Goal: Transaction & Acquisition: Obtain resource

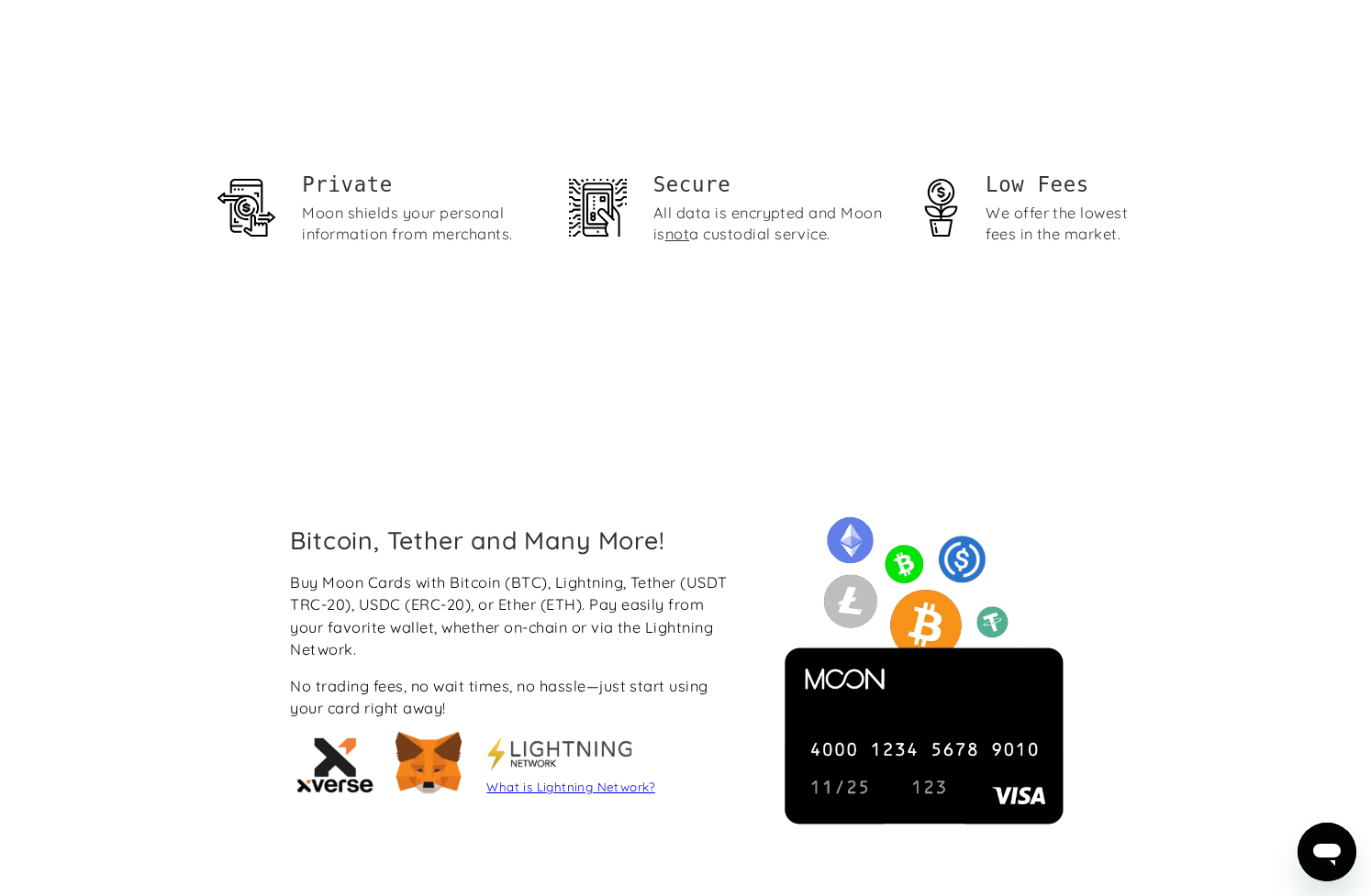
scroll to position [1345, 0]
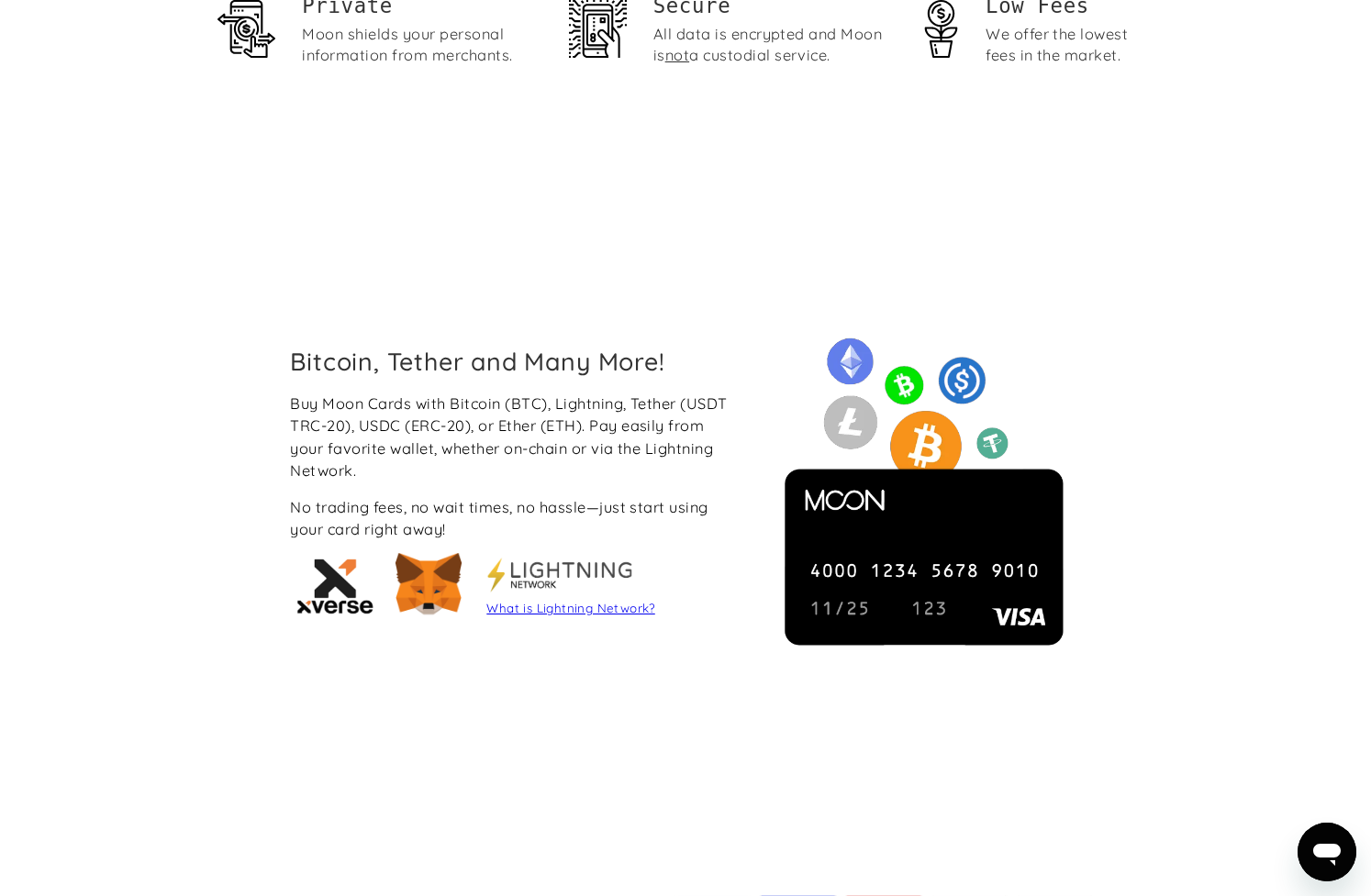
click at [583, 608] on link "What is Lightning Network?" at bounding box center [571, 608] width 168 height 15
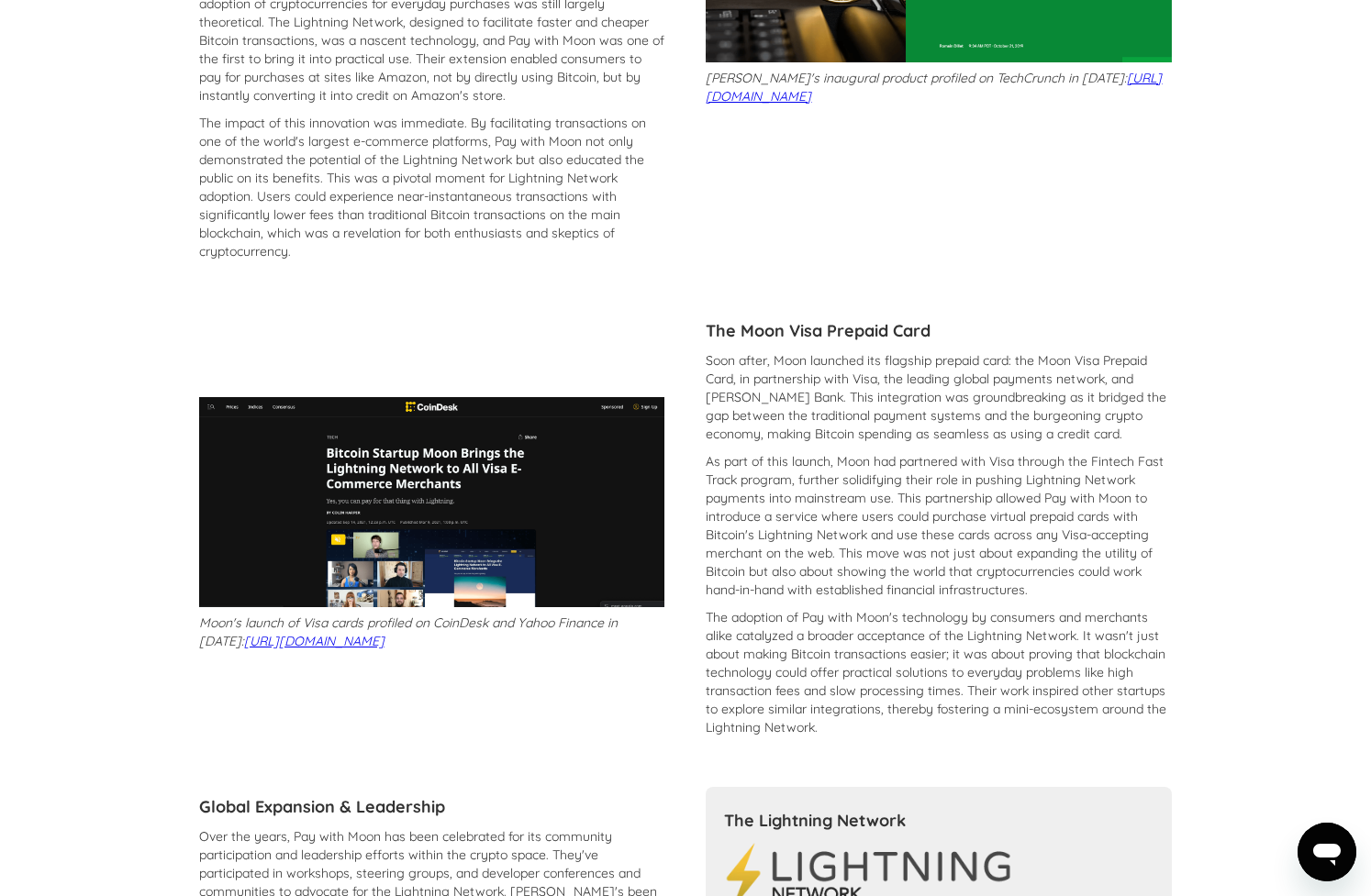
scroll to position [192, 0]
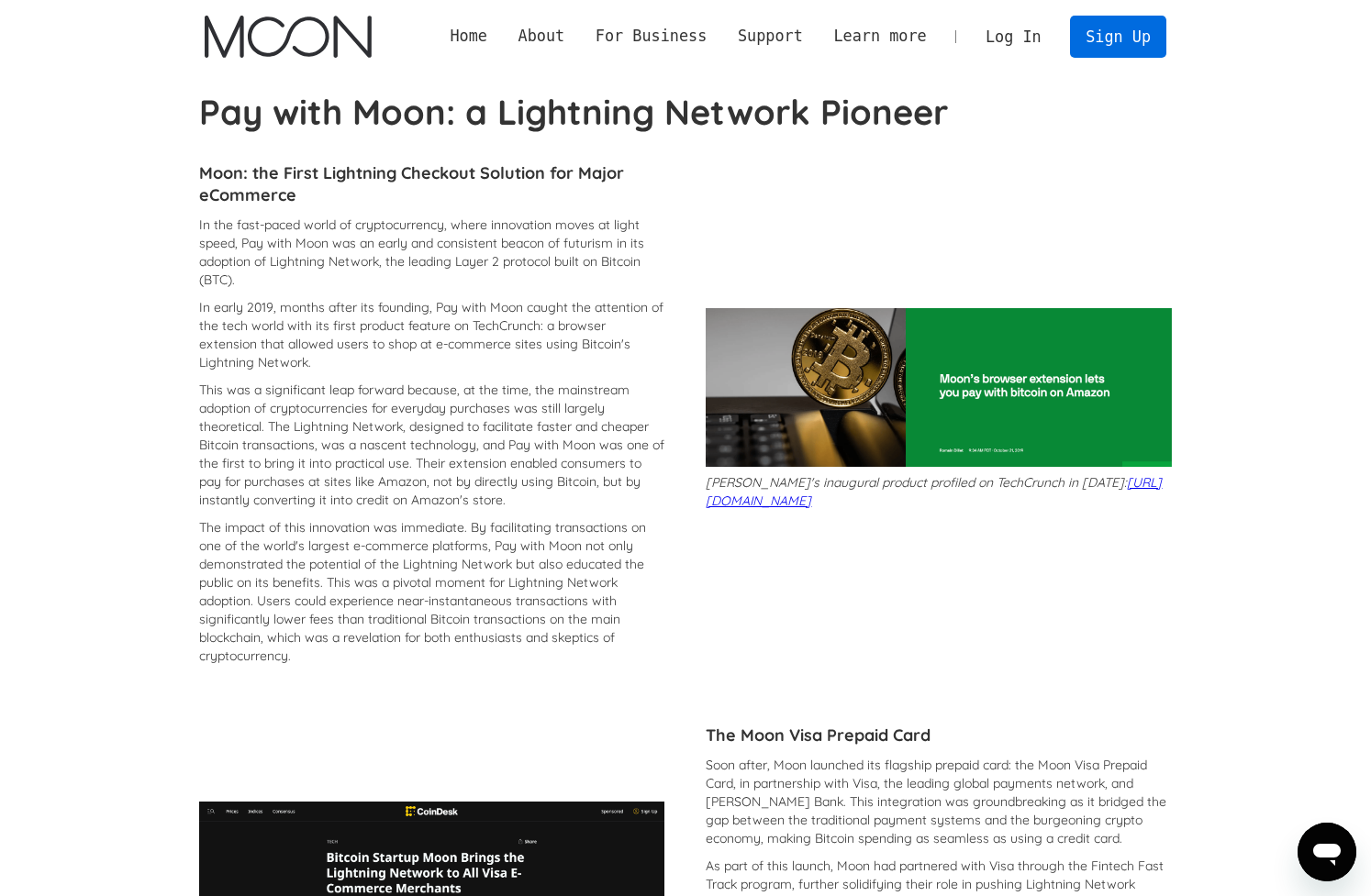
click at [1121, 43] on link "Sign Up" at bounding box center [1118, 36] width 95 height 42
click at [1025, 43] on link "Log In" at bounding box center [1013, 37] width 86 height 41
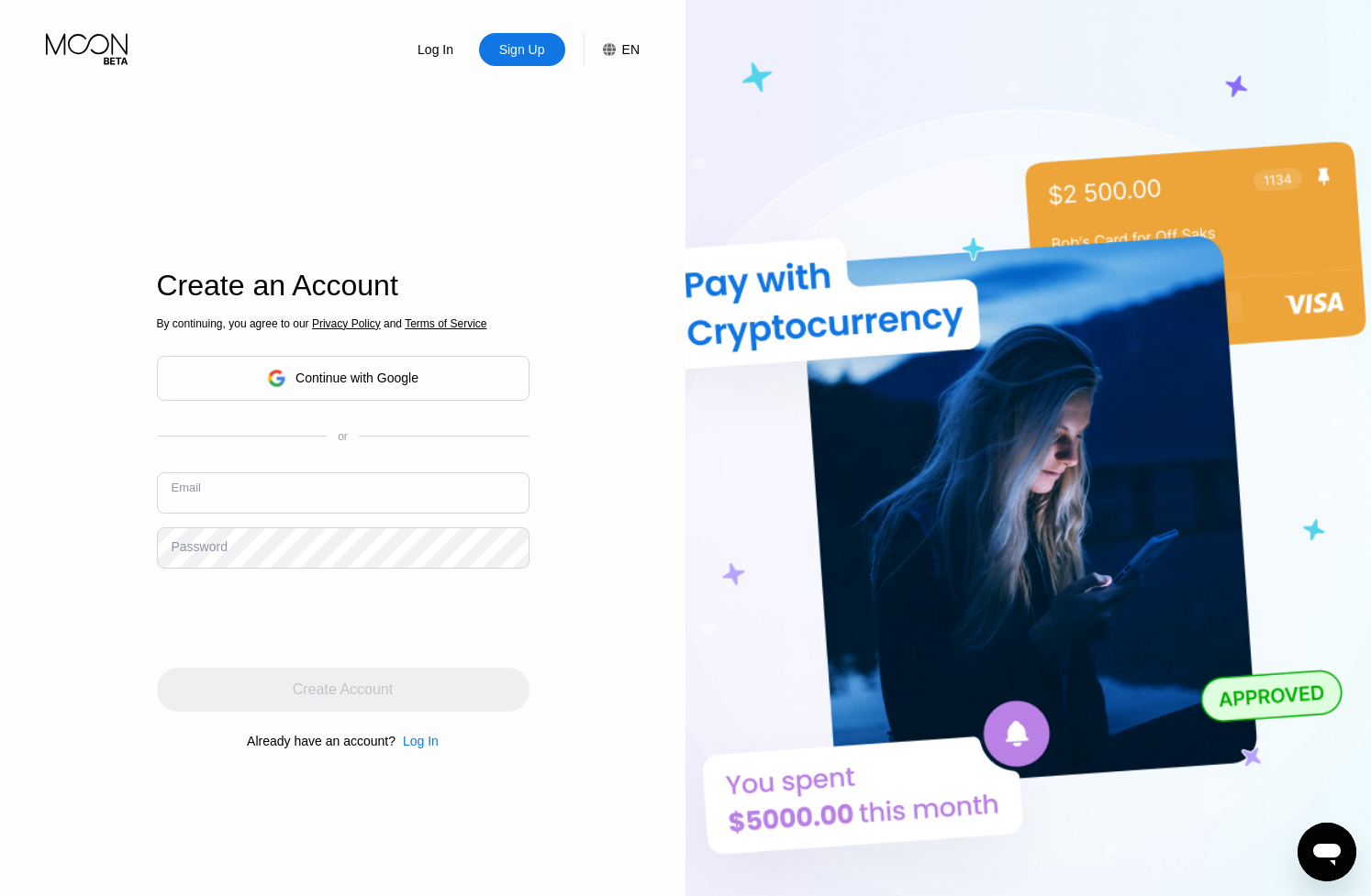
click at [395, 499] on input "text" at bounding box center [343, 493] width 373 height 42
type input "ottaja.mikado_59@icloud.com"
click at [213, 552] on div "Password" at bounding box center [200, 546] width 56 height 15
click at [216, 547] on div "Password" at bounding box center [200, 546] width 56 height 15
click at [224, 544] on div "Password" at bounding box center [200, 546] width 56 height 15
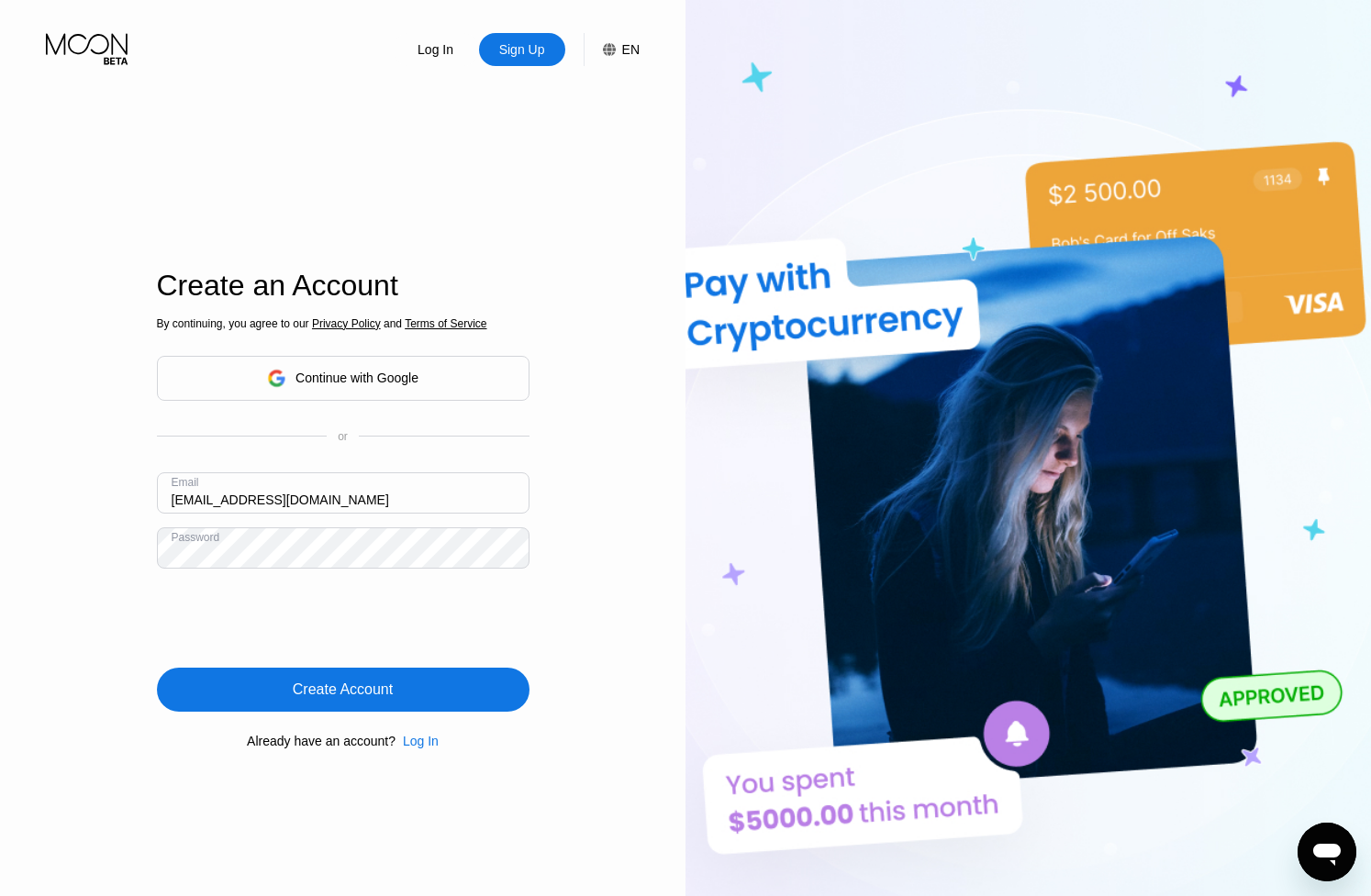
click at [383, 692] on div "Create Account" at bounding box center [342, 690] width 100 height 18
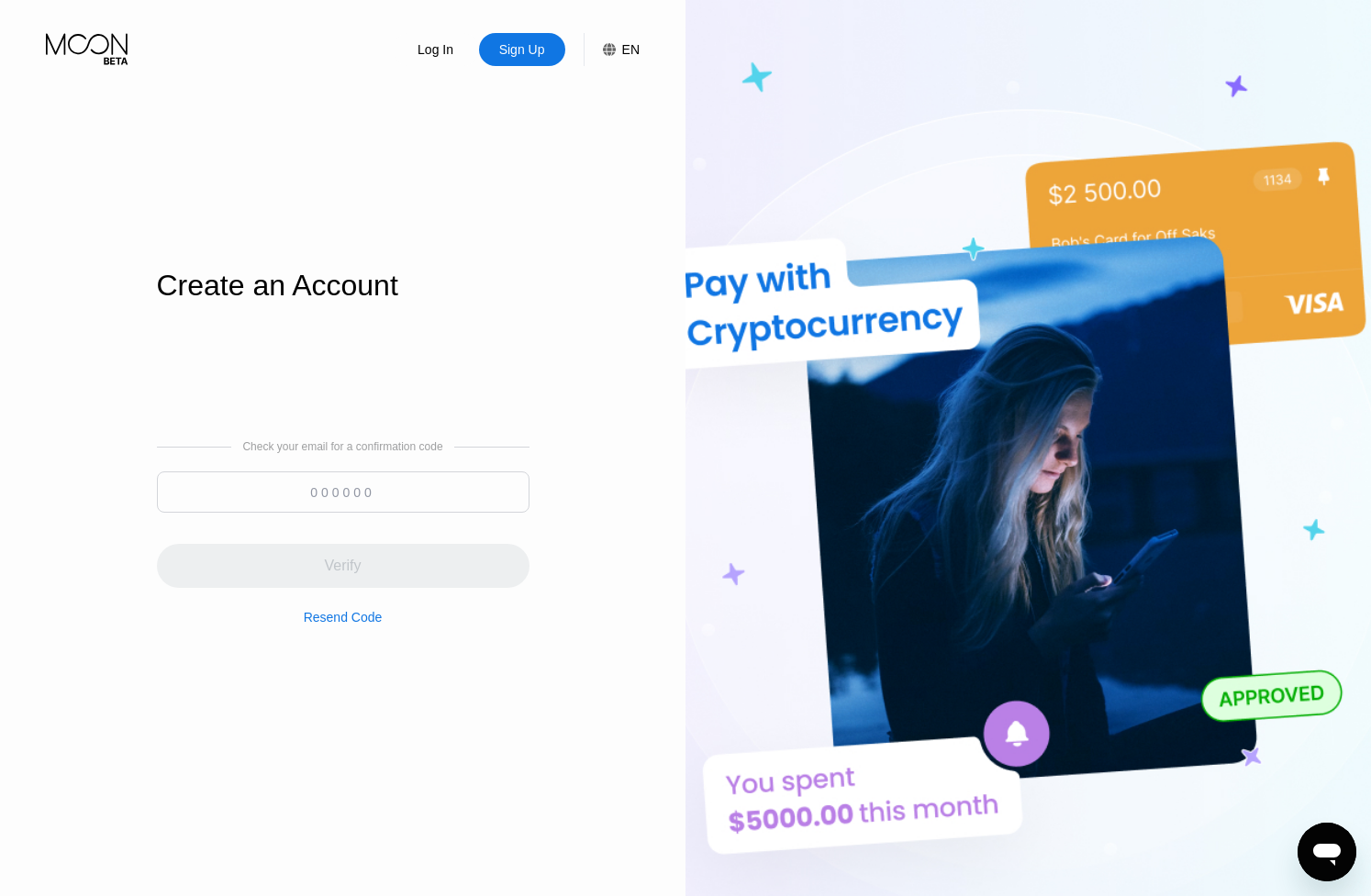
click at [329, 496] on input at bounding box center [343, 492] width 373 height 42
paste input "523936"
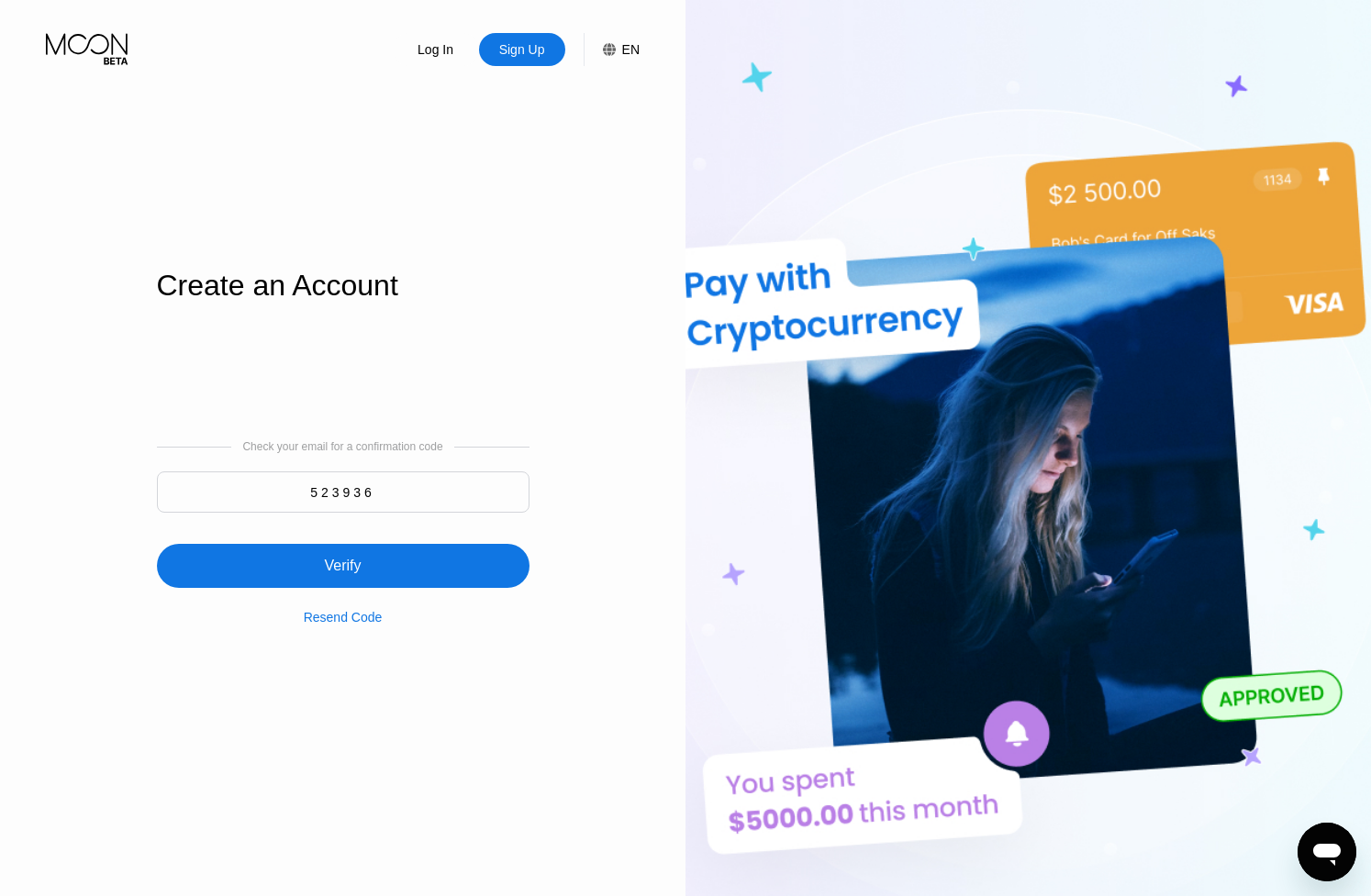
type input "523936"
click at [579, 545] on div "Log In Sign Up EN Language English Save Create an Account Check your email for …" at bounding box center [342, 493] width 686 height 987
click at [414, 569] on div "Verify" at bounding box center [343, 566] width 373 height 44
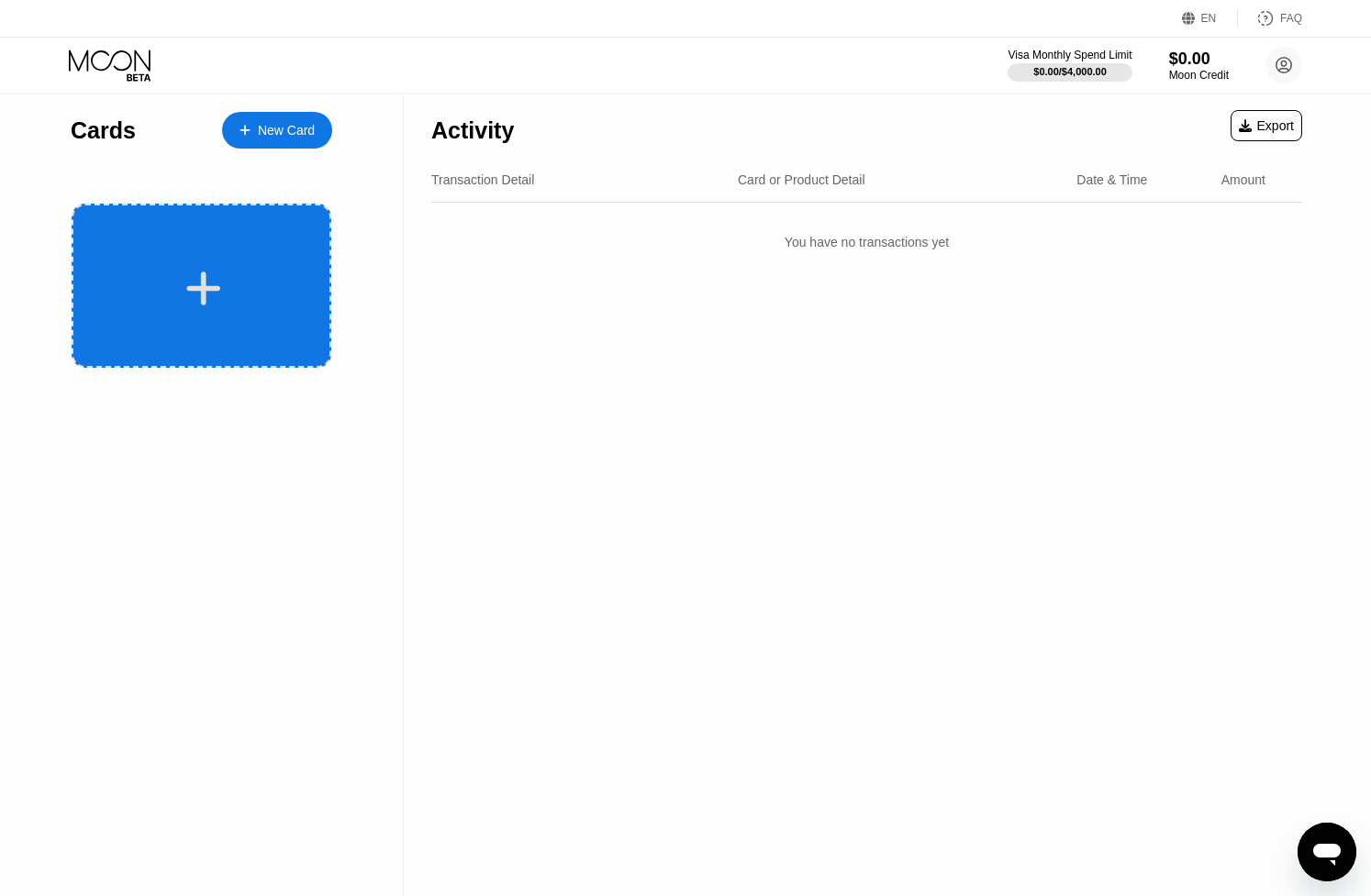
click at [194, 282] on icon at bounding box center [203, 288] width 36 height 42
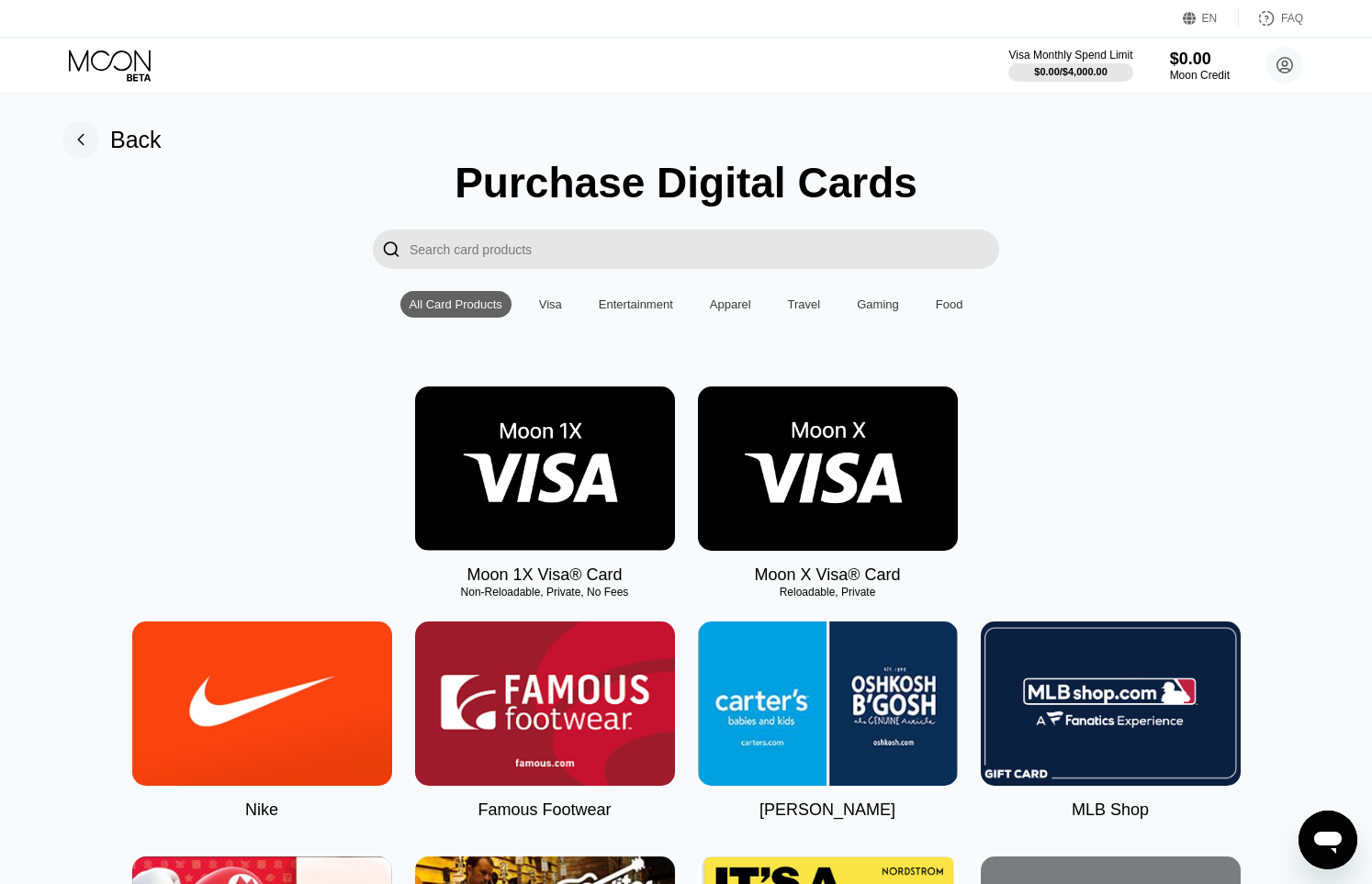
click at [551, 307] on div "Visa" at bounding box center [550, 304] width 23 height 14
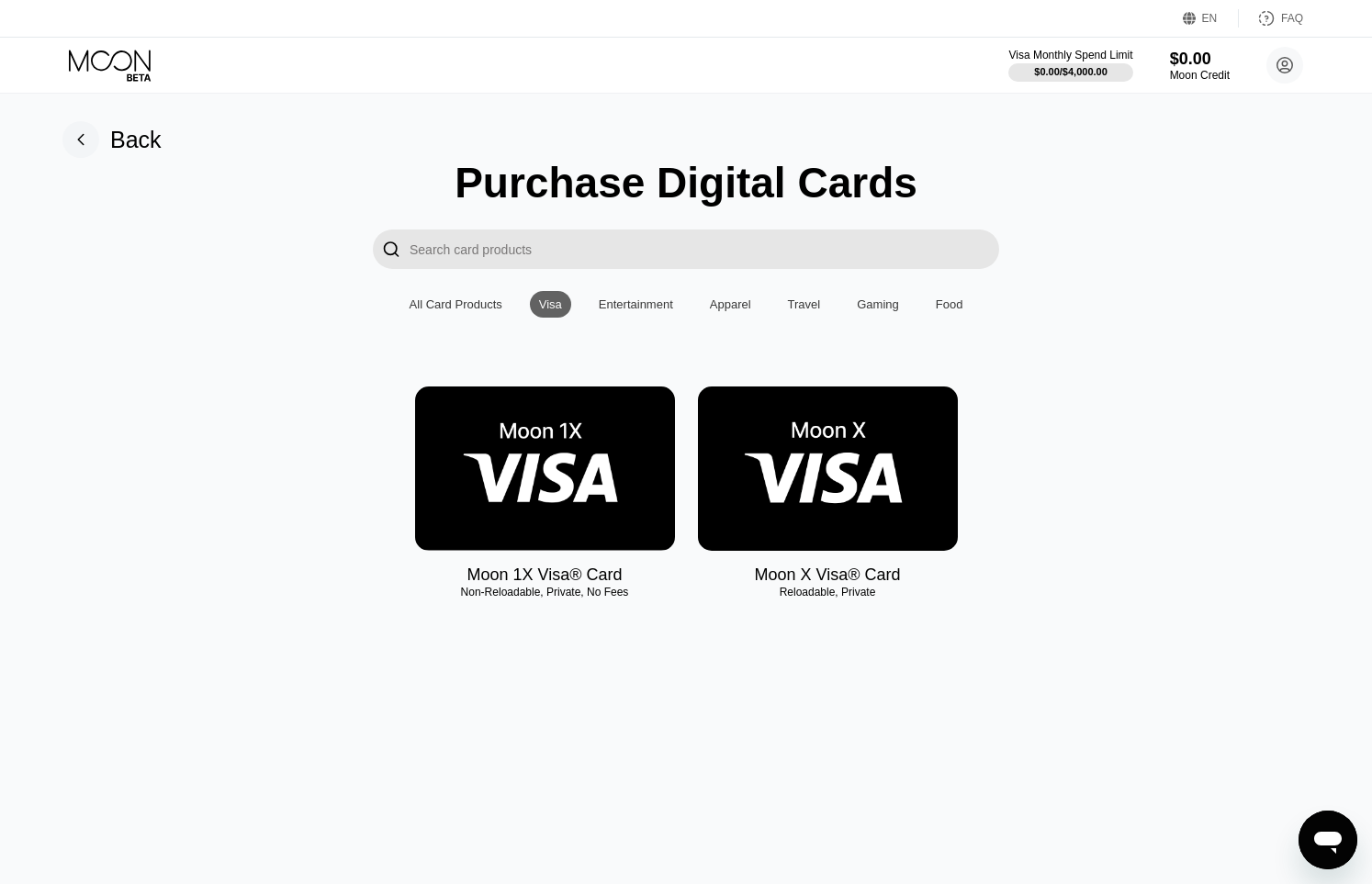
click at [850, 464] on img at bounding box center [828, 469] width 260 height 165
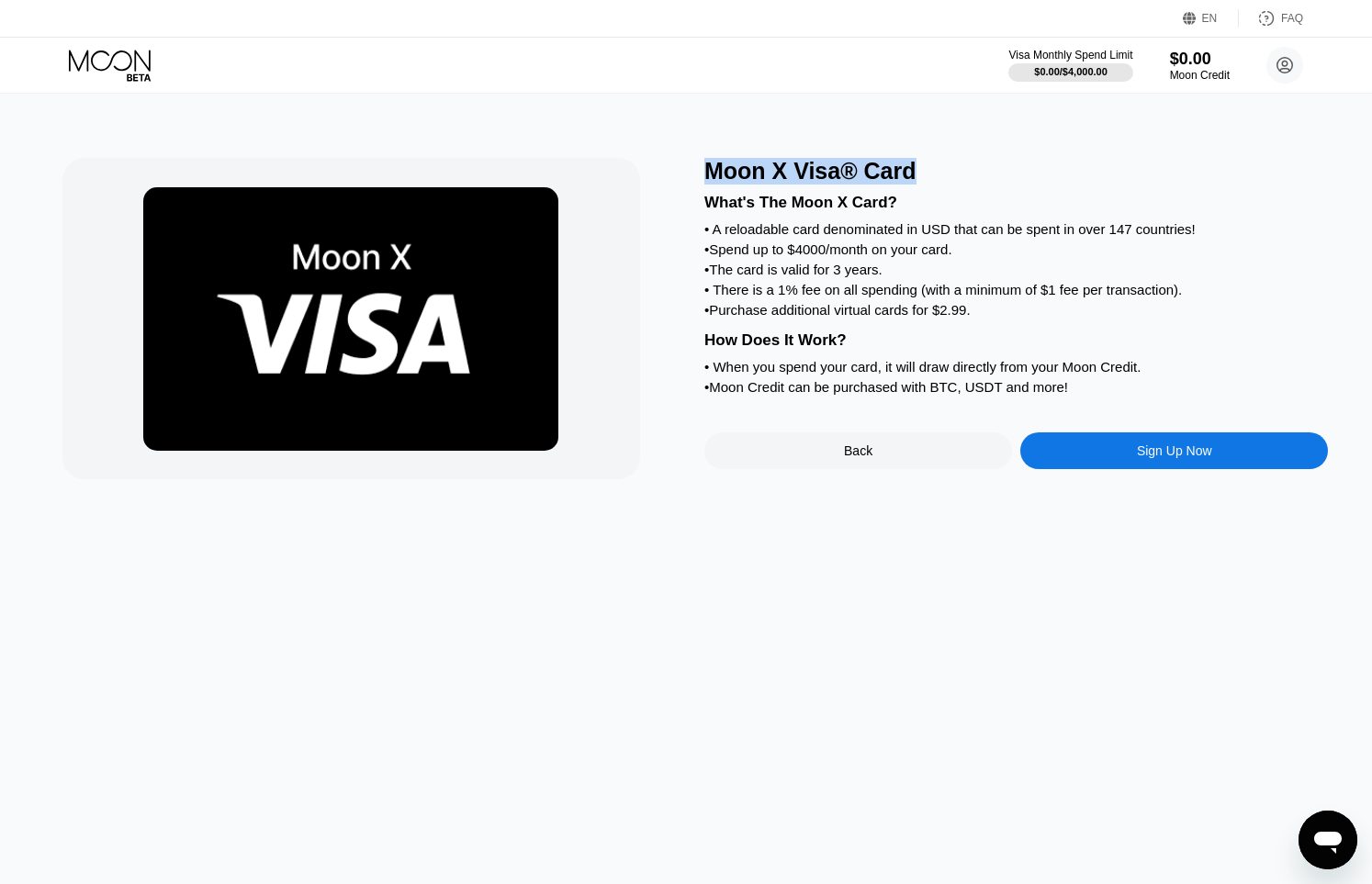
drag, startPoint x: 705, startPoint y: 171, endPoint x: 925, endPoint y: 181, distance: 220.2
click at [942, 182] on div "Moon X Visa® Card" at bounding box center [1017, 171] width 624 height 27
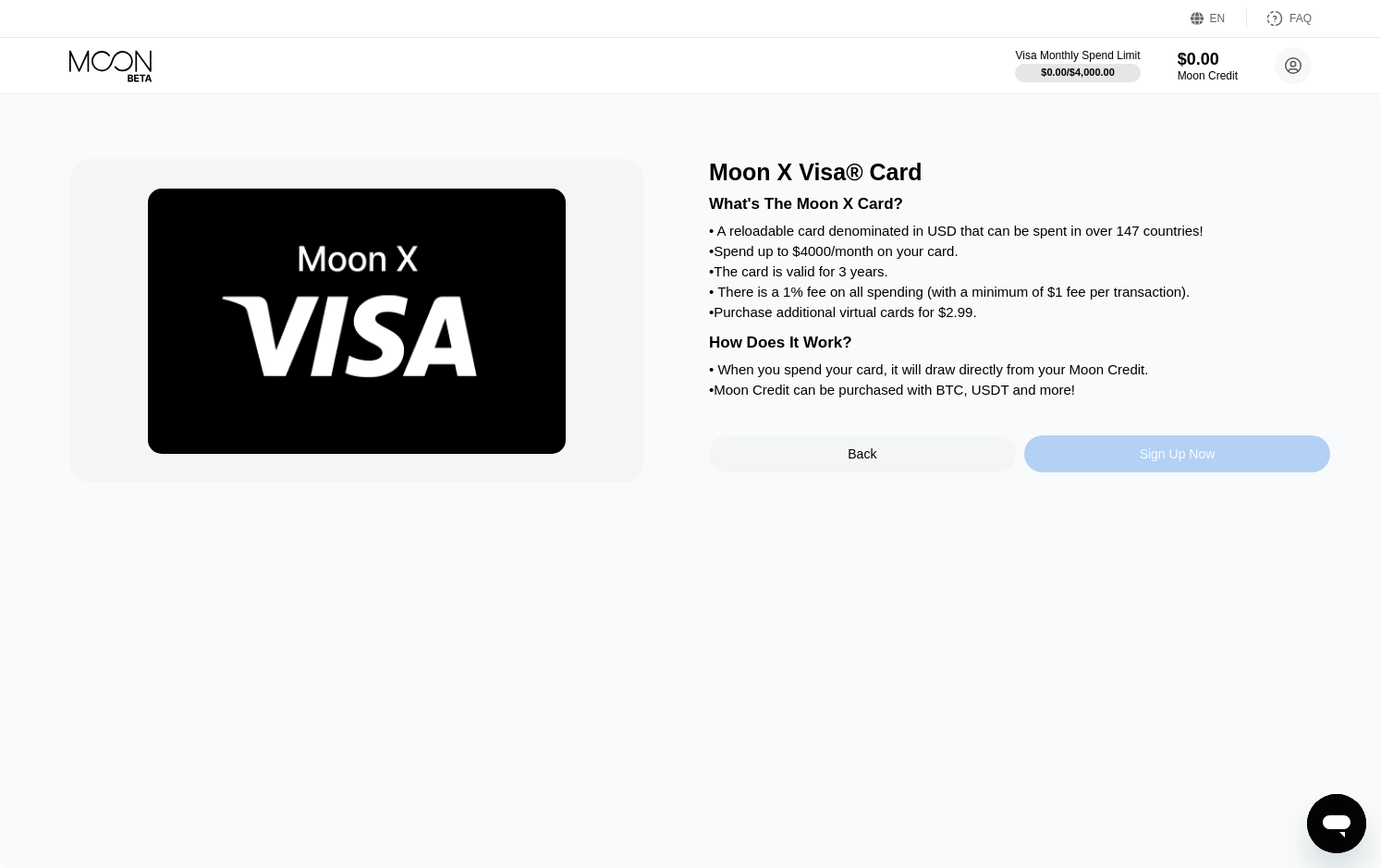
click at [1162, 468] on div "Sign Up Now" at bounding box center [1177, 454] width 307 height 37
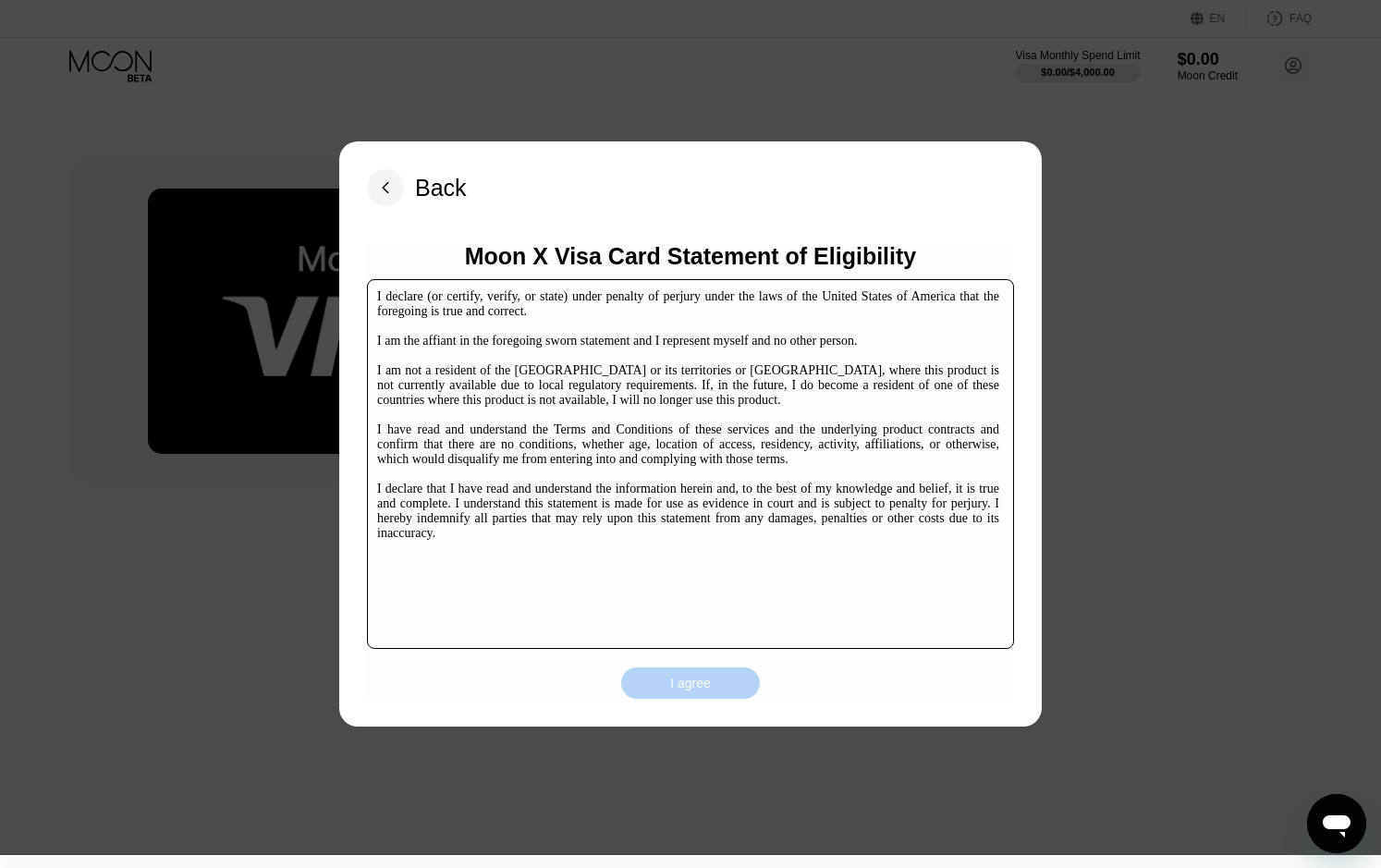
click at [690, 678] on div "I agree" at bounding box center [690, 683] width 41 height 17
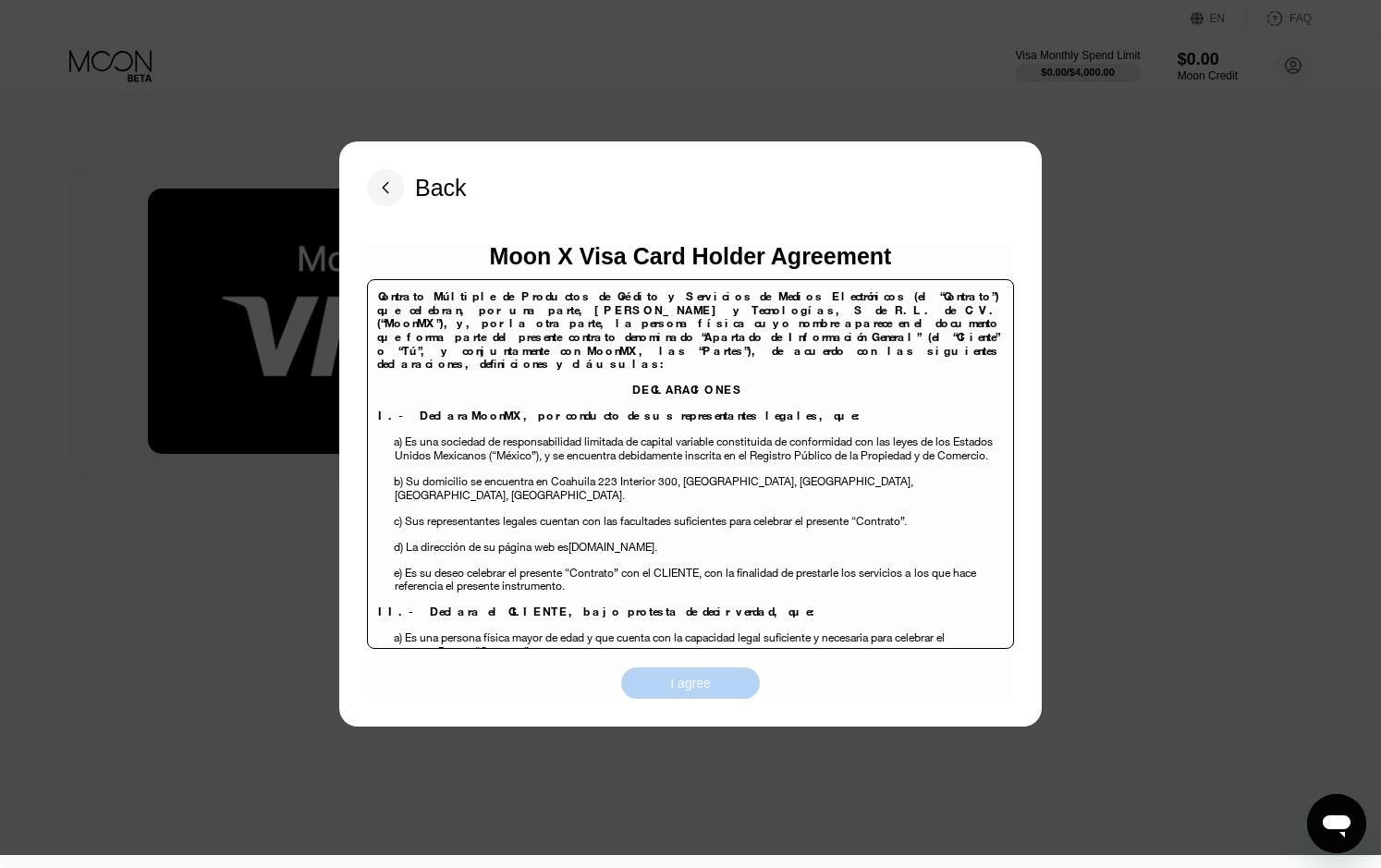
click at [703, 689] on div "I agree" at bounding box center [690, 683] width 41 height 17
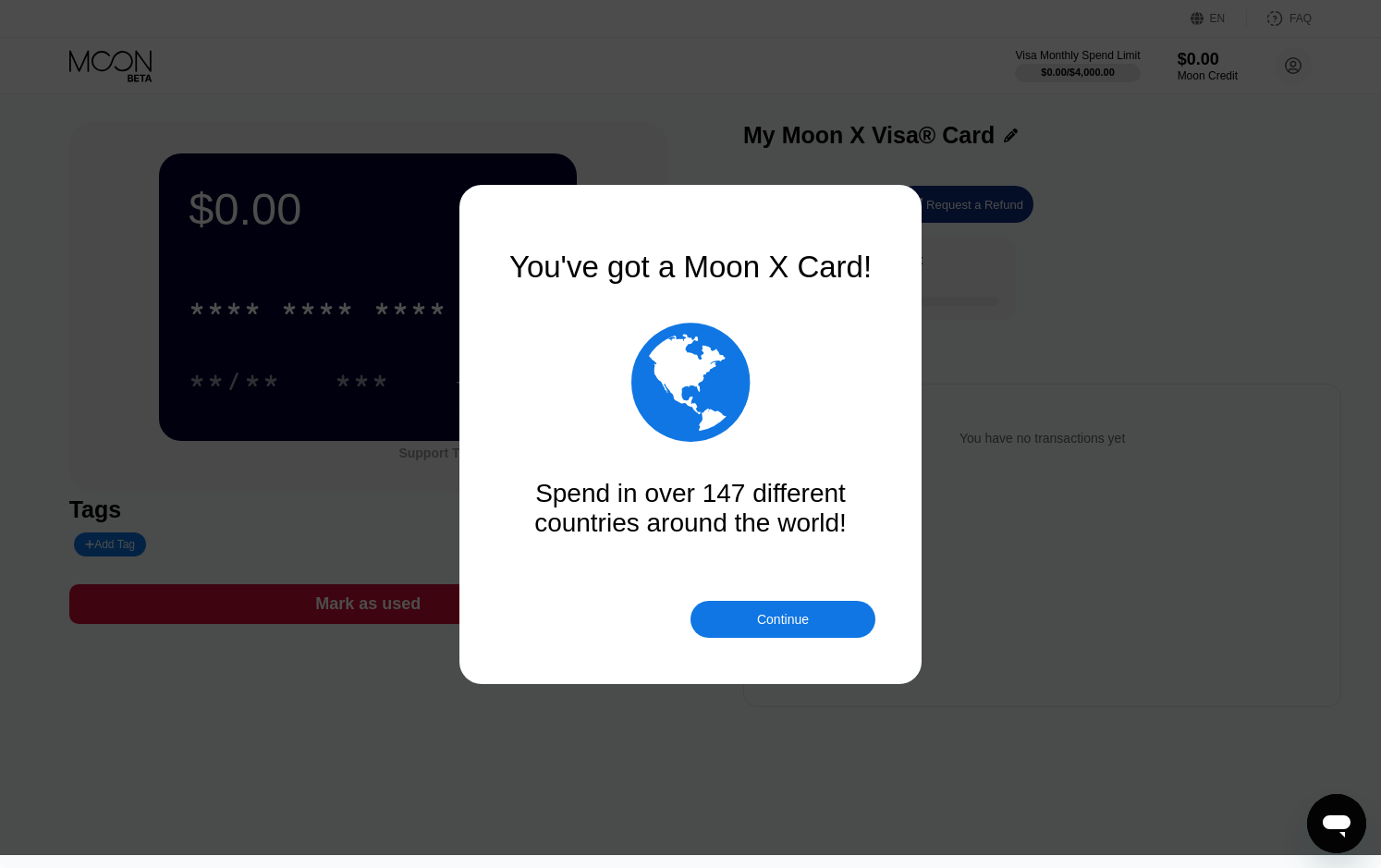
click at [789, 625] on div "Continue" at bounding box center [784, 619] width 52 height 15
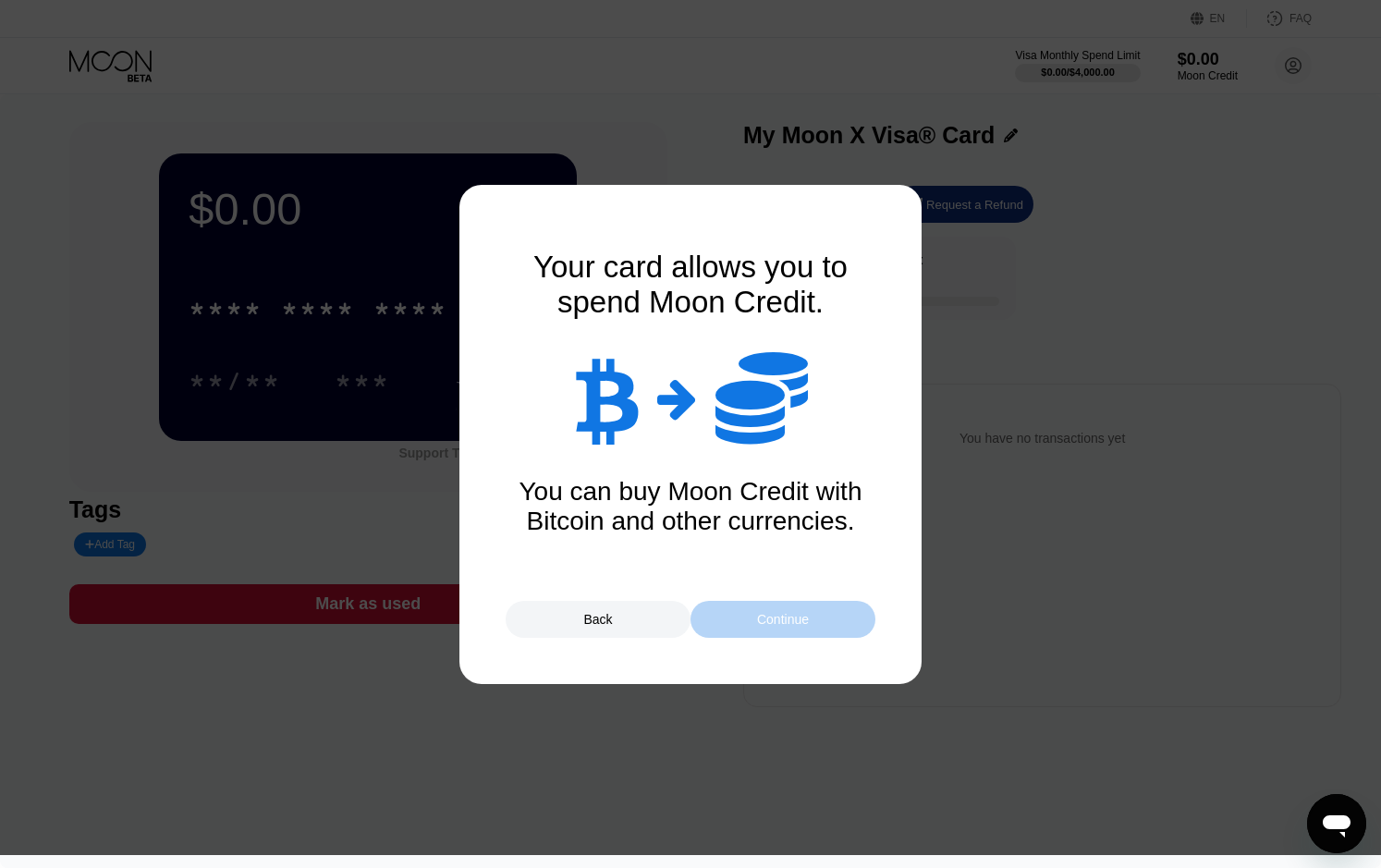
click at [787, 624] on div "Continue" at bounding box center [784, 619] width 52 height 15
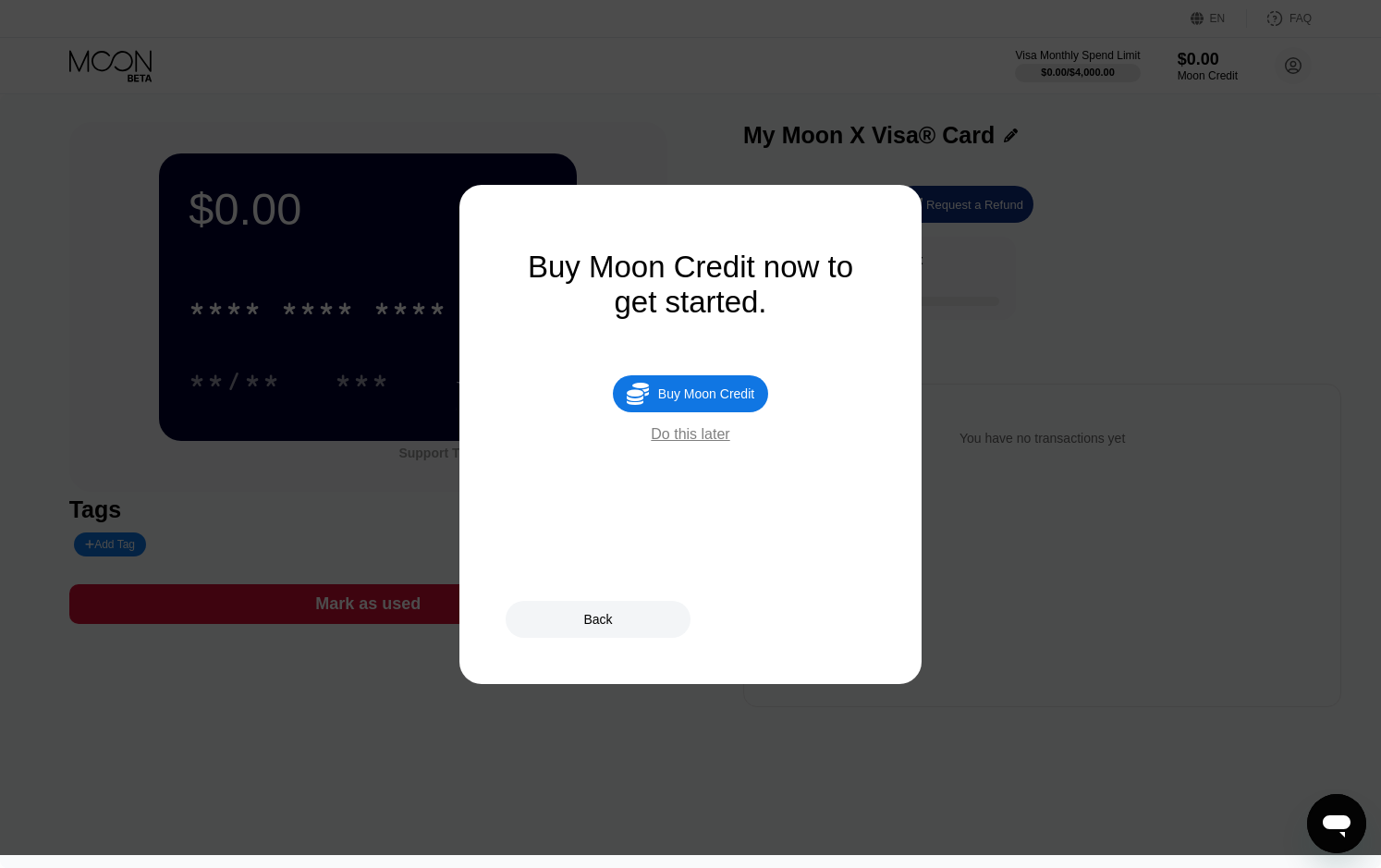
click at [713, 439] on div "Do this later" at bounding box center [690, 434] width 78 height 17
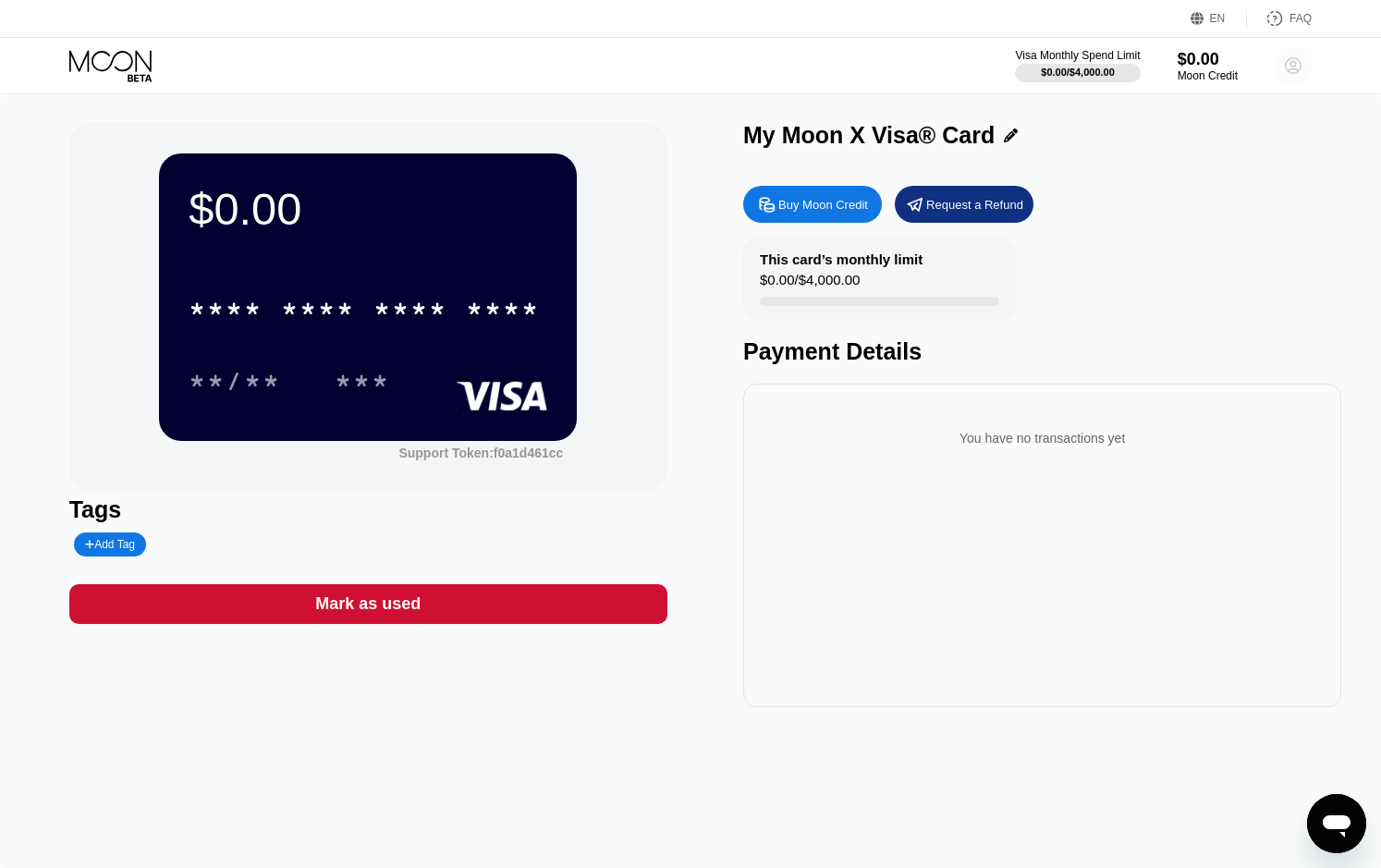
click at [1297, 64] on circle at bounding box center [1293, 66] width 37 height 37
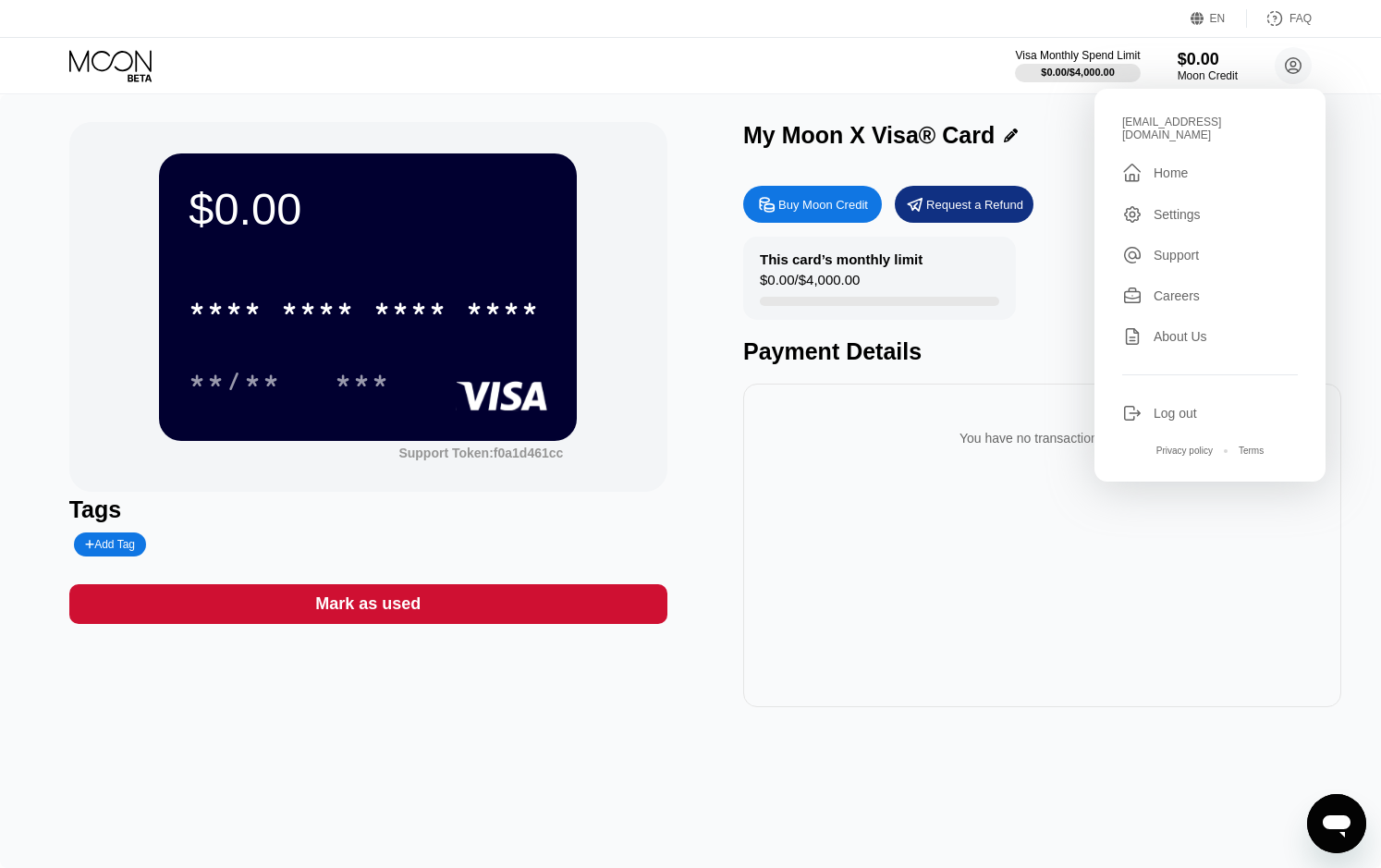
click at [1182, 167] on div "Home" at bounding box center [1170, 173] width 34 height 15
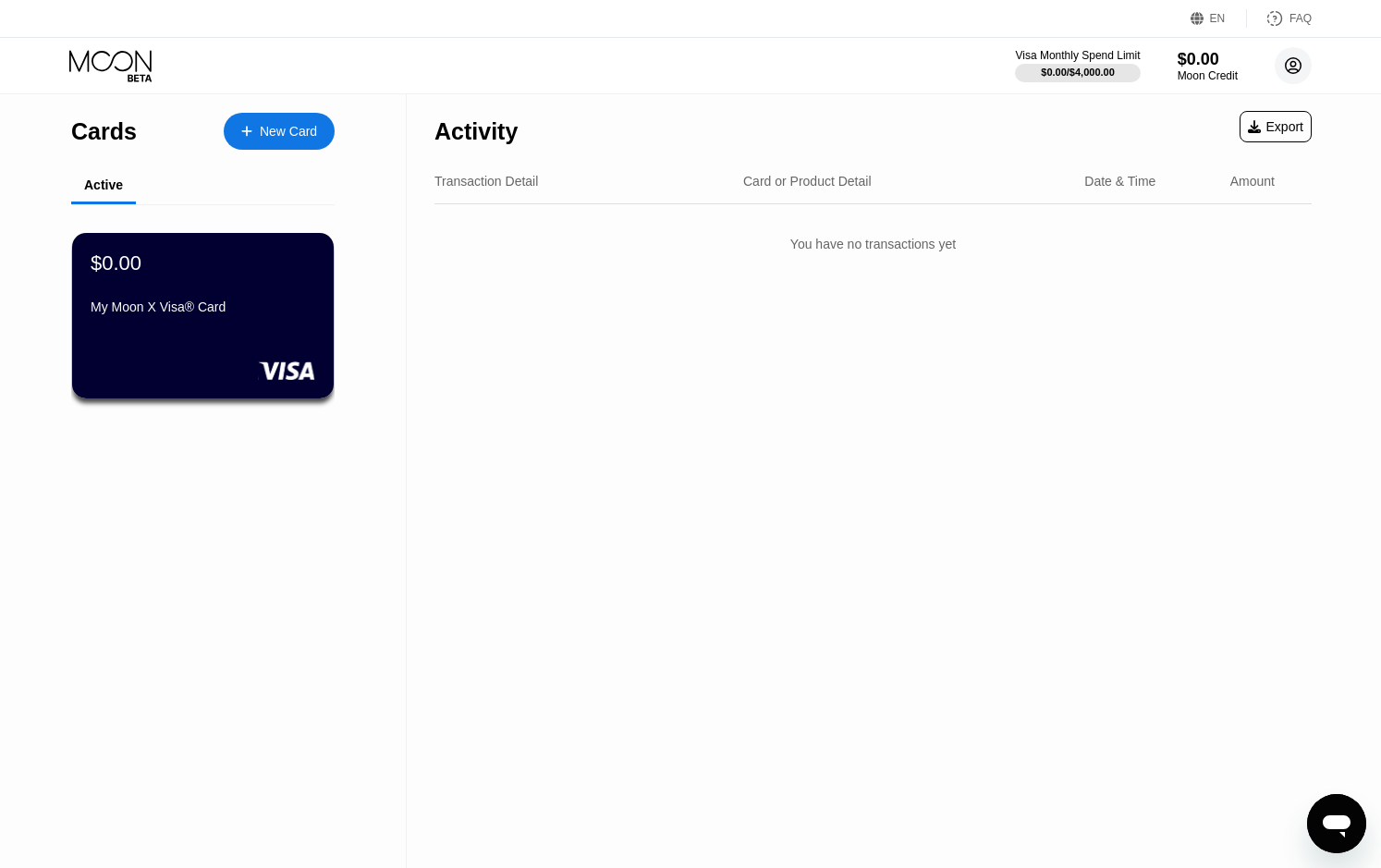
click at [1294, 65] on icon at bounding box center [1293, 65] width 10 height 10
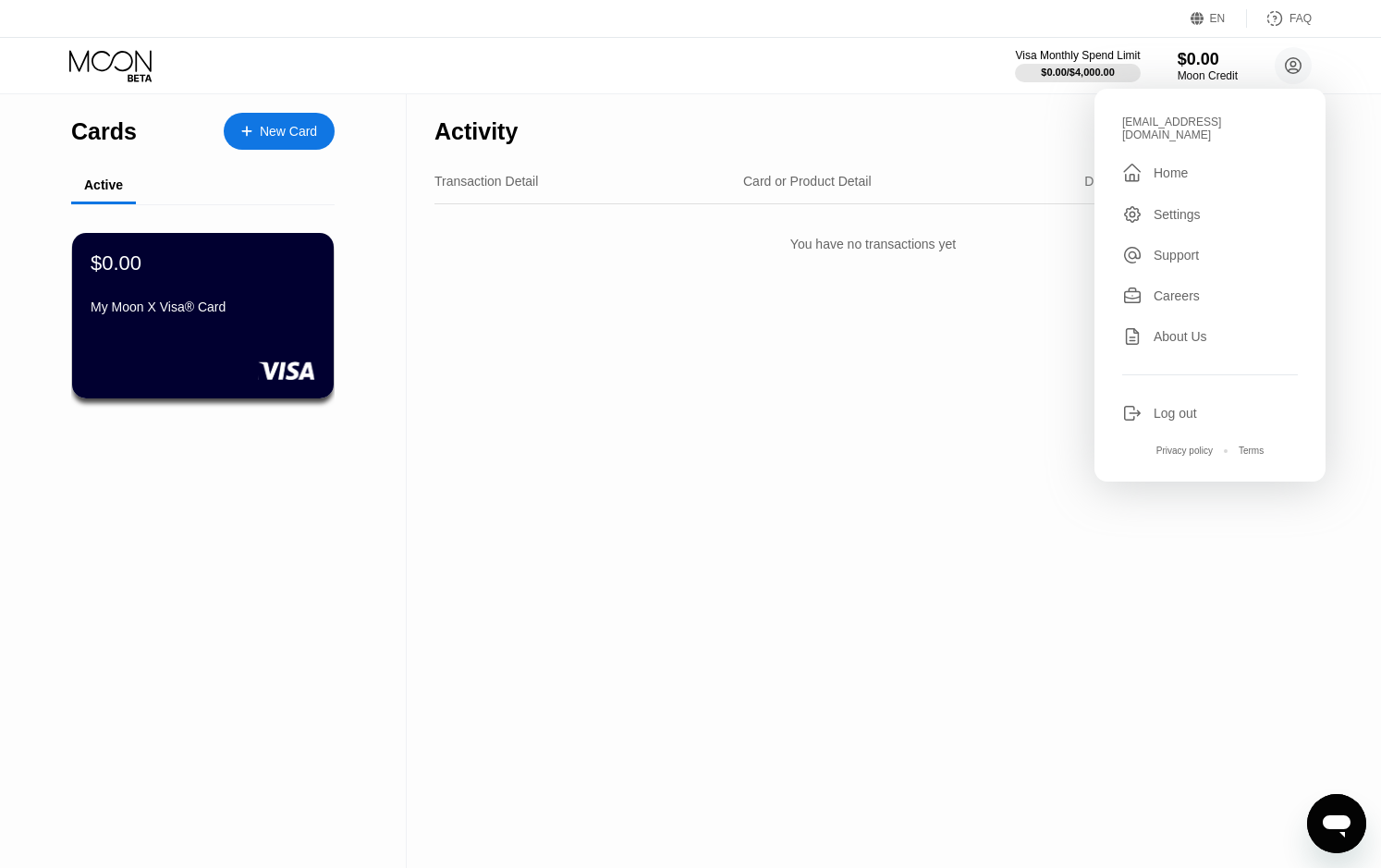
click at [1175, 207] on div "Settings" at bounding box center [1177, 214] width 48 height 15
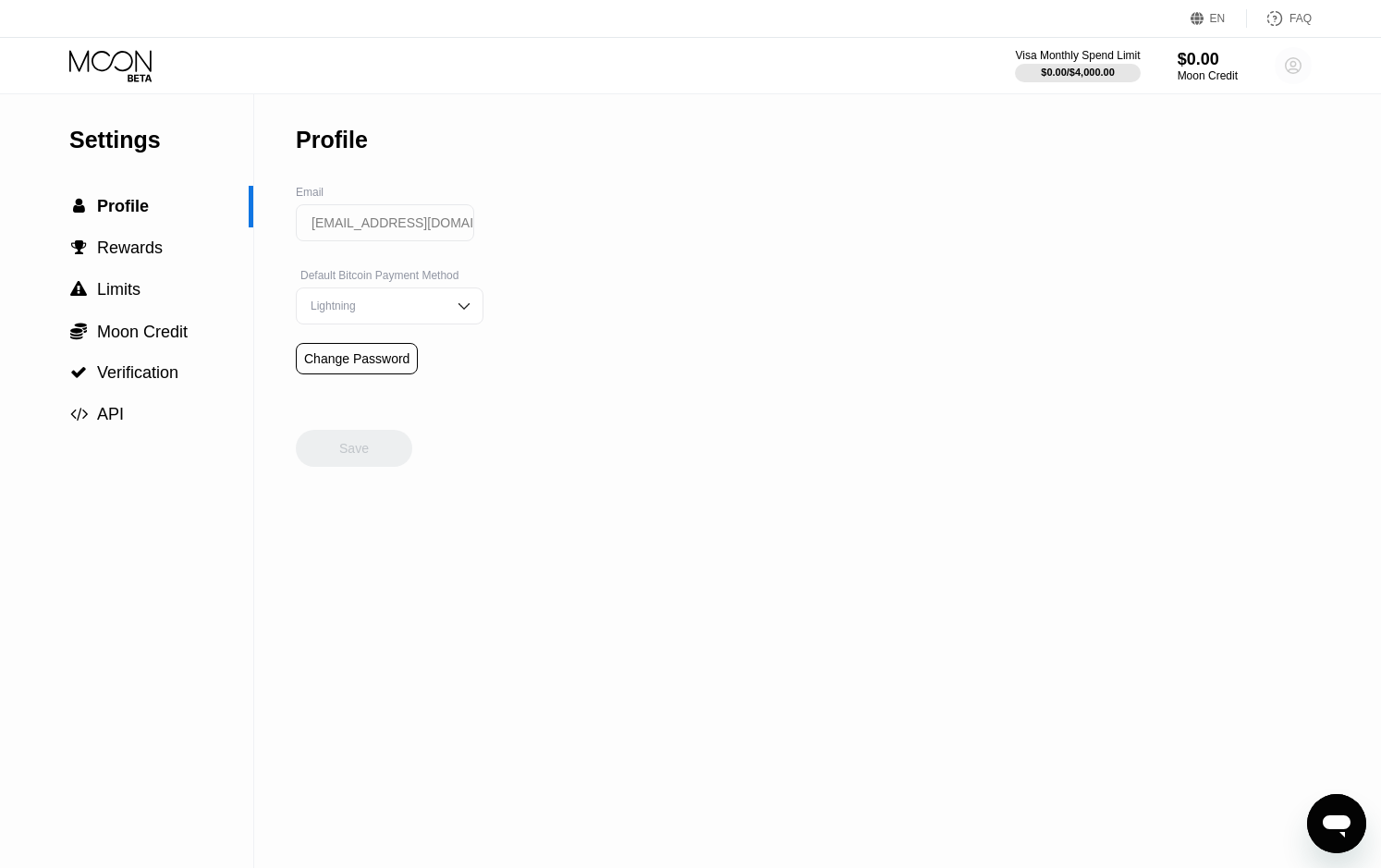
click at [1303, 64] on circle at bounding box center [1293, 66] width 37 height 37
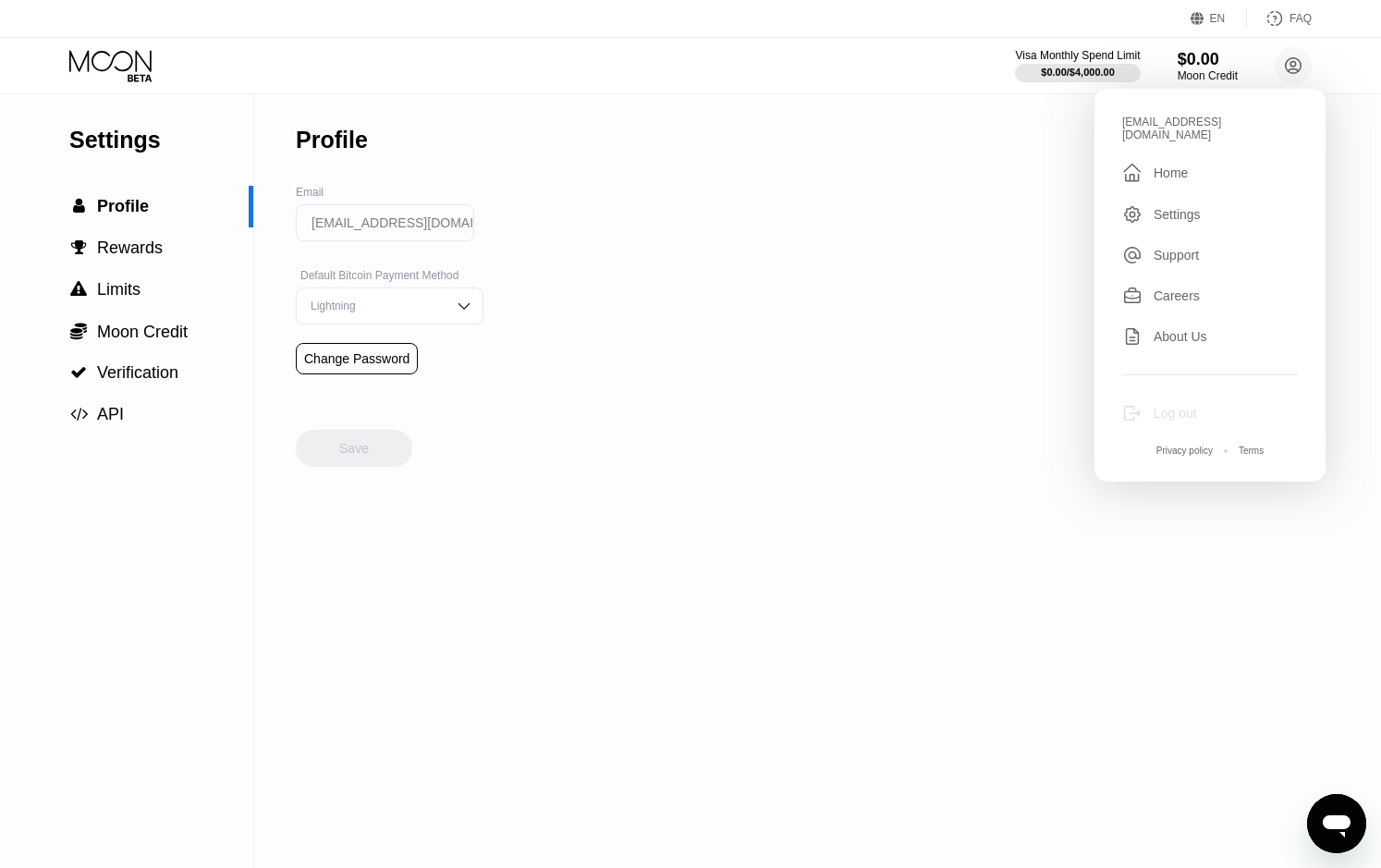
click at [1170, 406] on div "Log out" at bounding box center [1175, 414] width 44 height 15
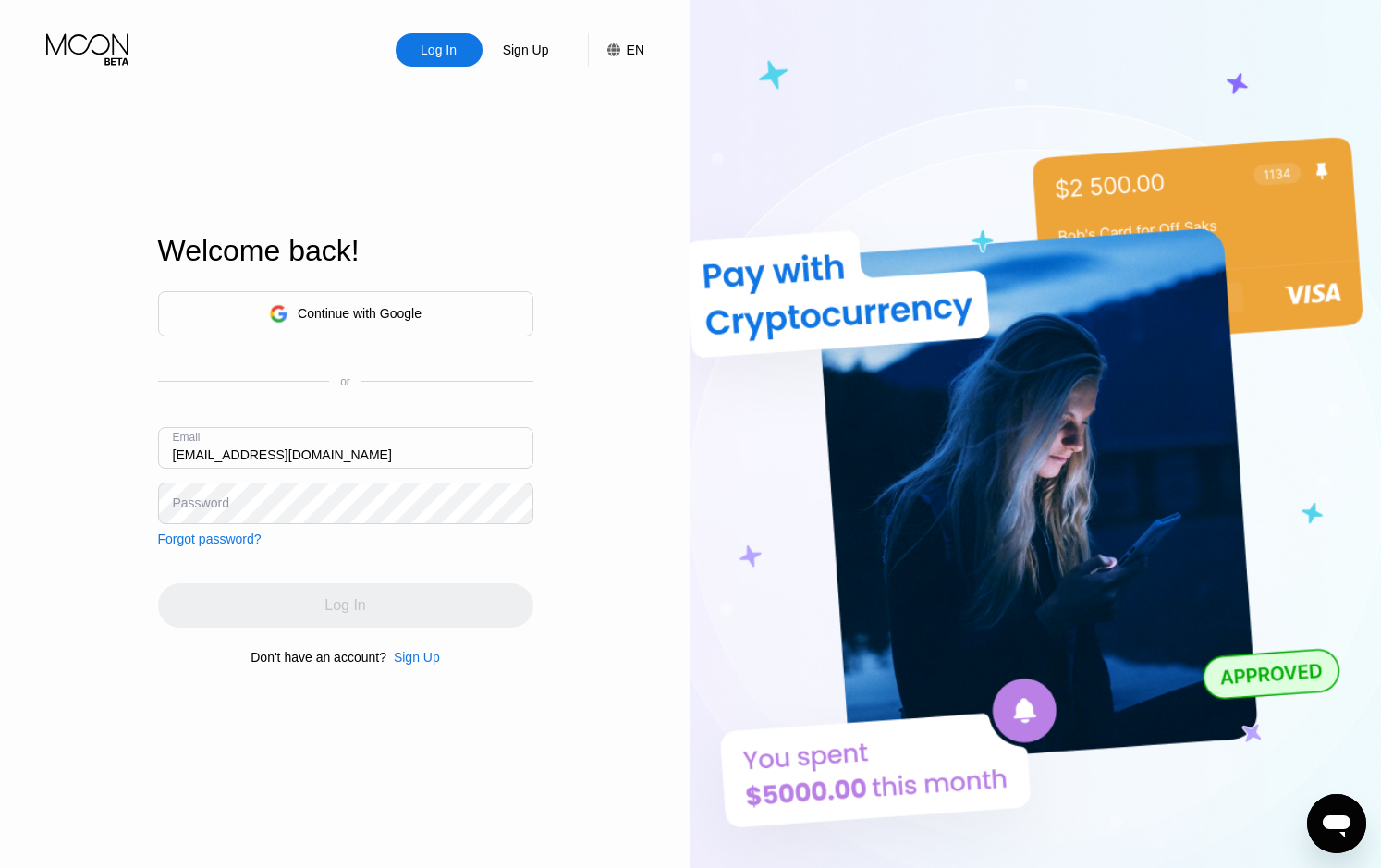
type input "[EMAIL_ADDRESS][DOMAIN_NAME]"
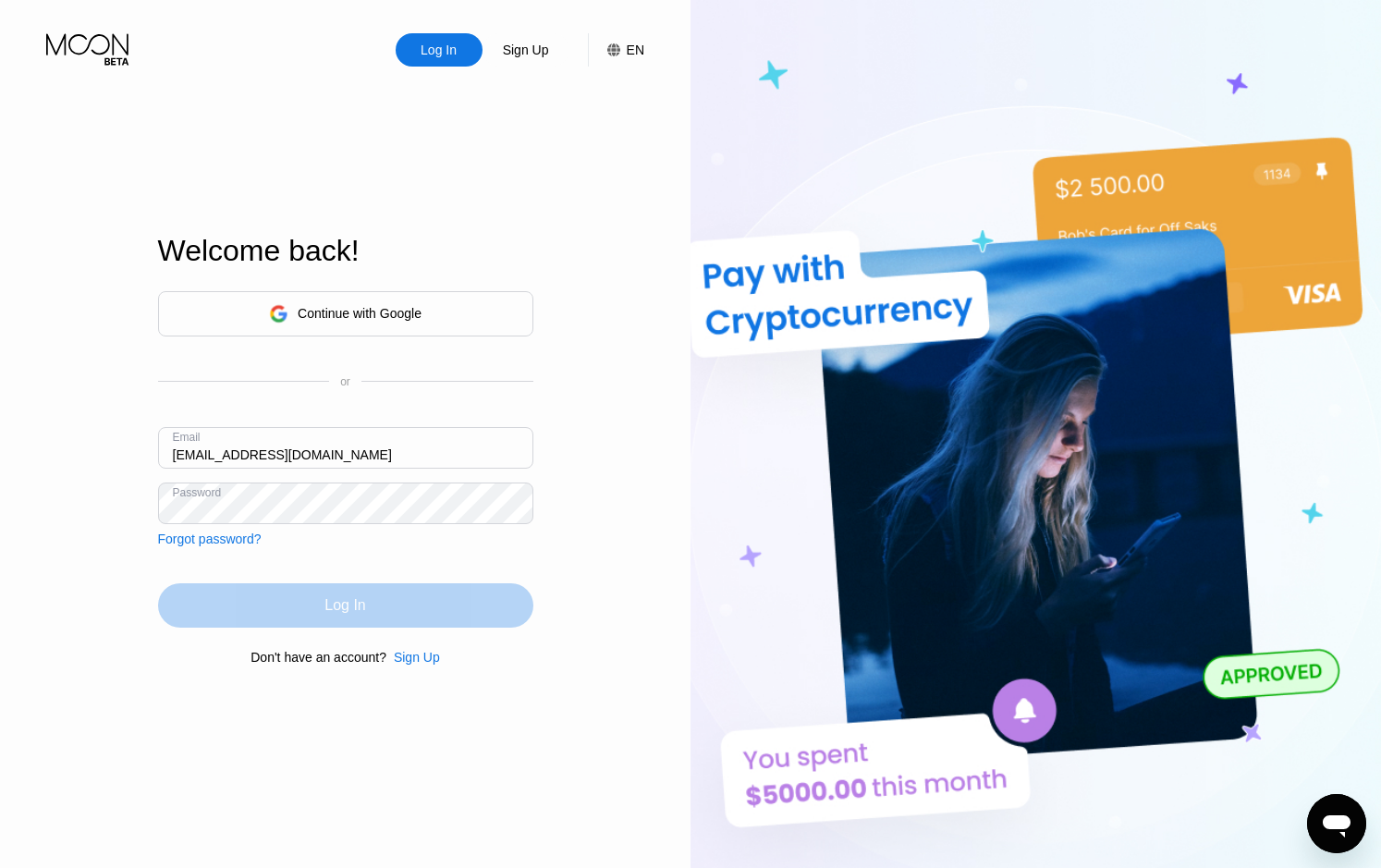
click at [356, 608] on div "Log In" at bounding box center [345, 605] width 41 height 19
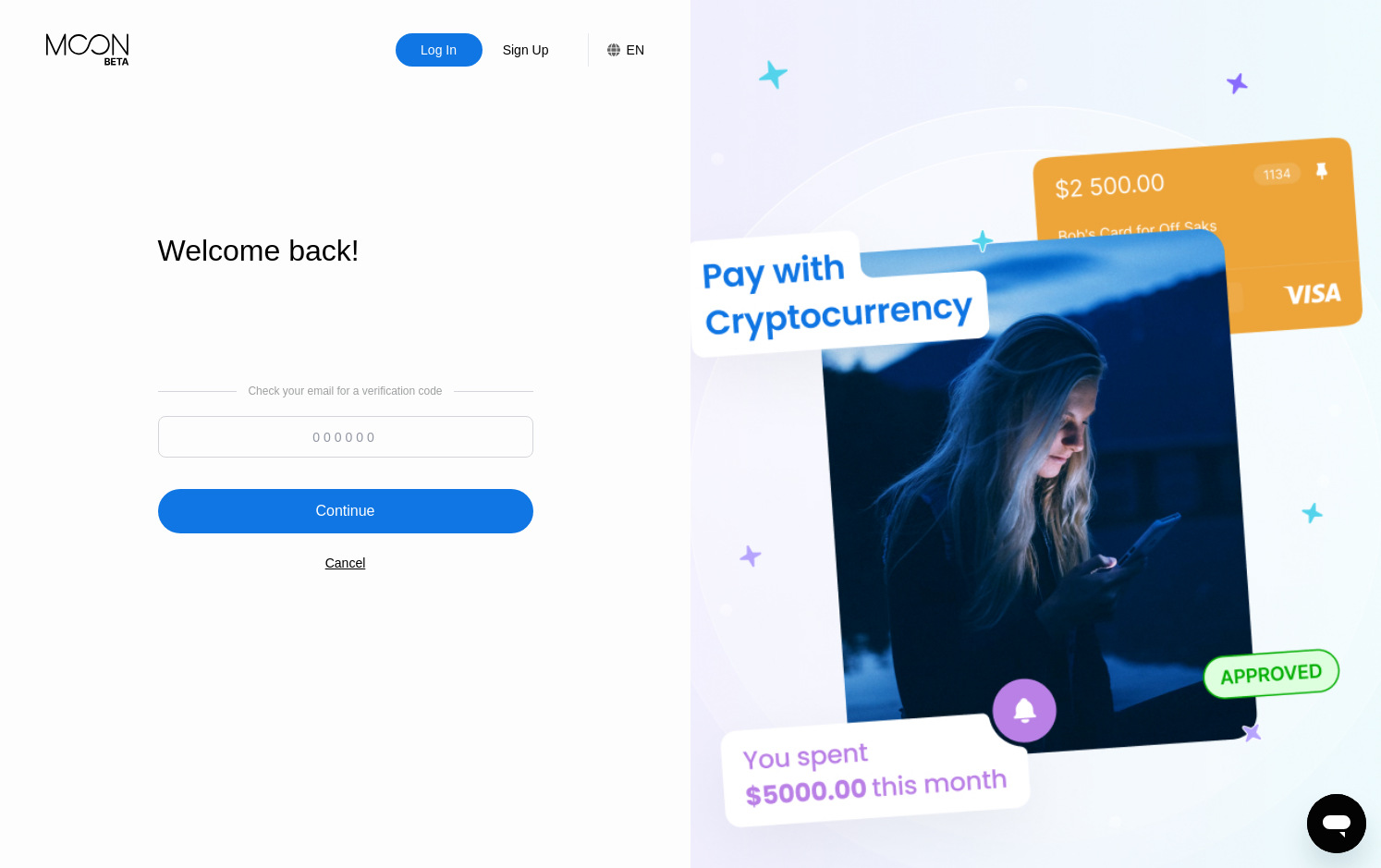
click at [438, 435] on input at bounding box center [346, 436] width 376 height 42
paste input "984898"
type input "984898"
click at [382, 517] on div "Continue" at bounding box center [346, 511] width 376 height 45
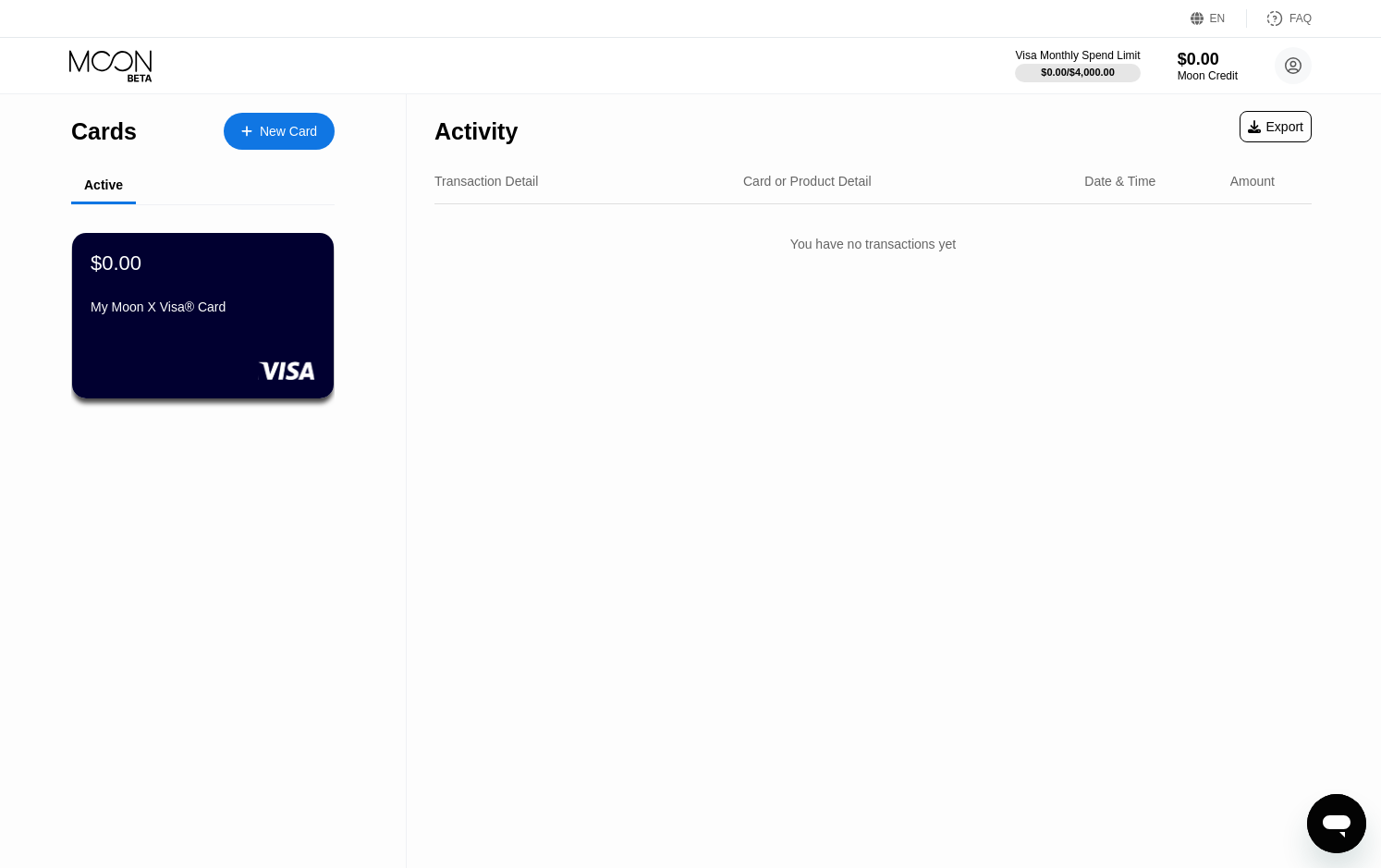
click at [1274, 134] on div "Export" at bounding box center [1276, 127] width 56 height 15
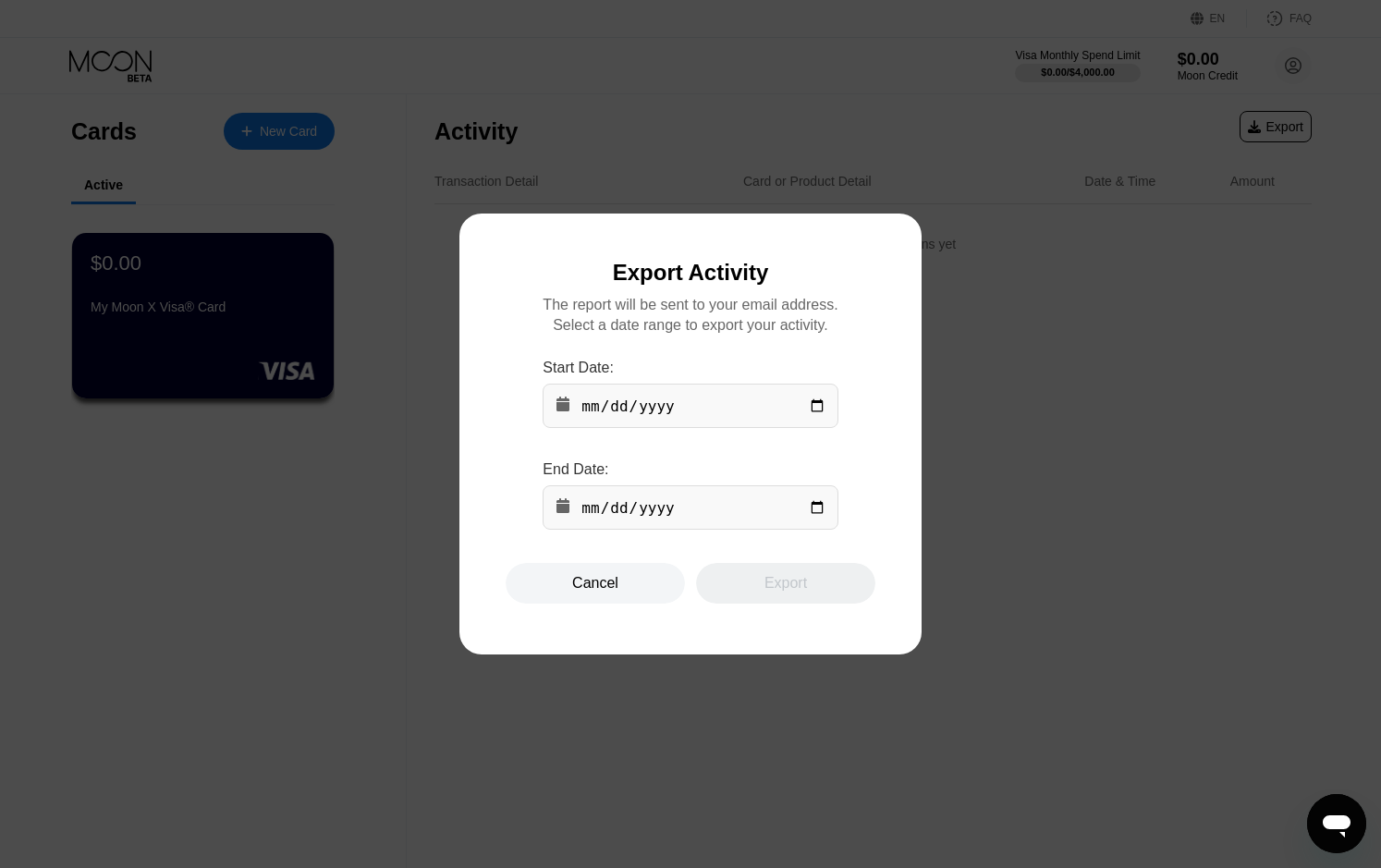
click at [621, 596] on div "Cancel" at bounding box center [595, 583] width 179 height 41
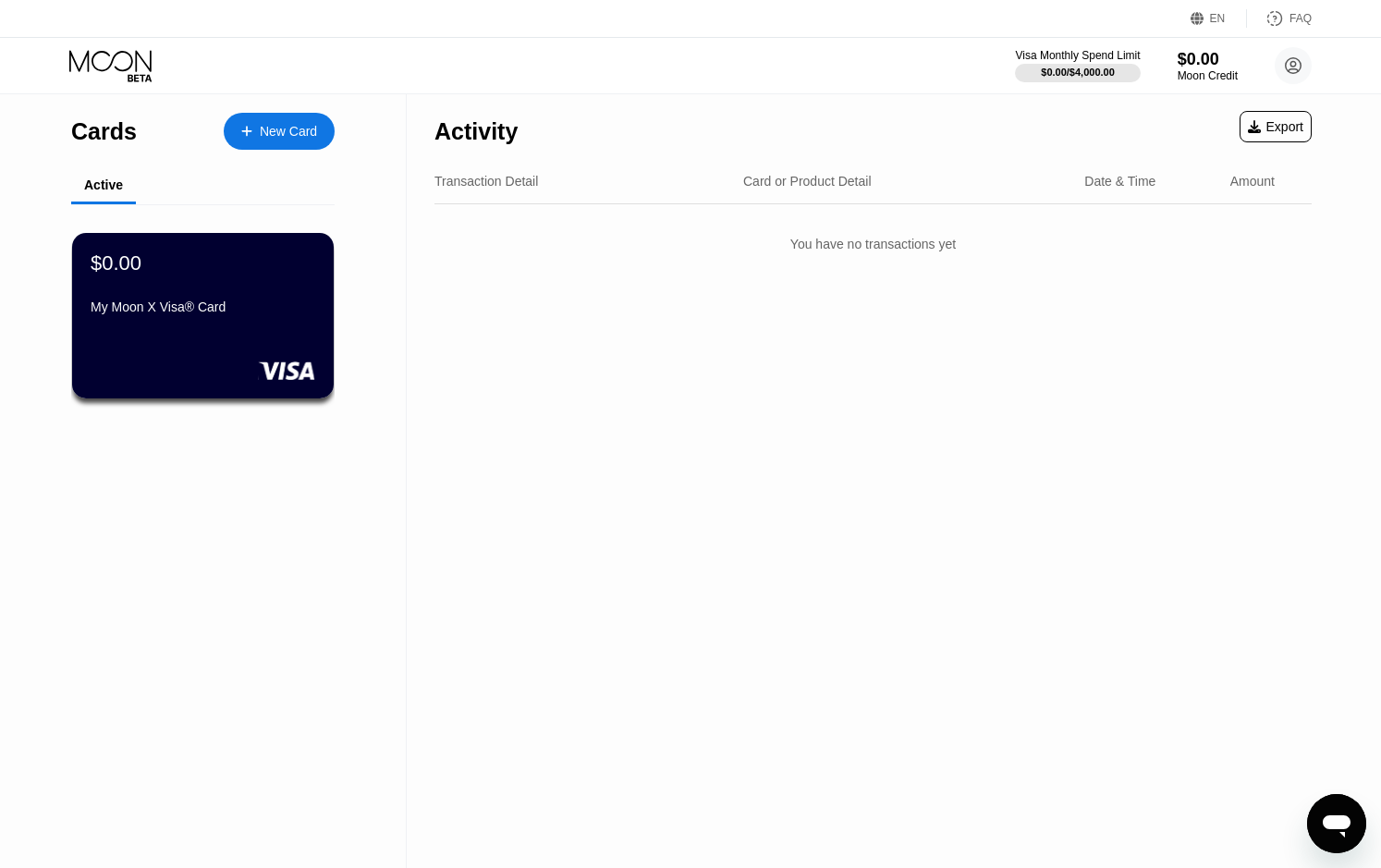
click at [1216, 20] on div "EN" at bounding box center [1218, 19] width 16 height 13
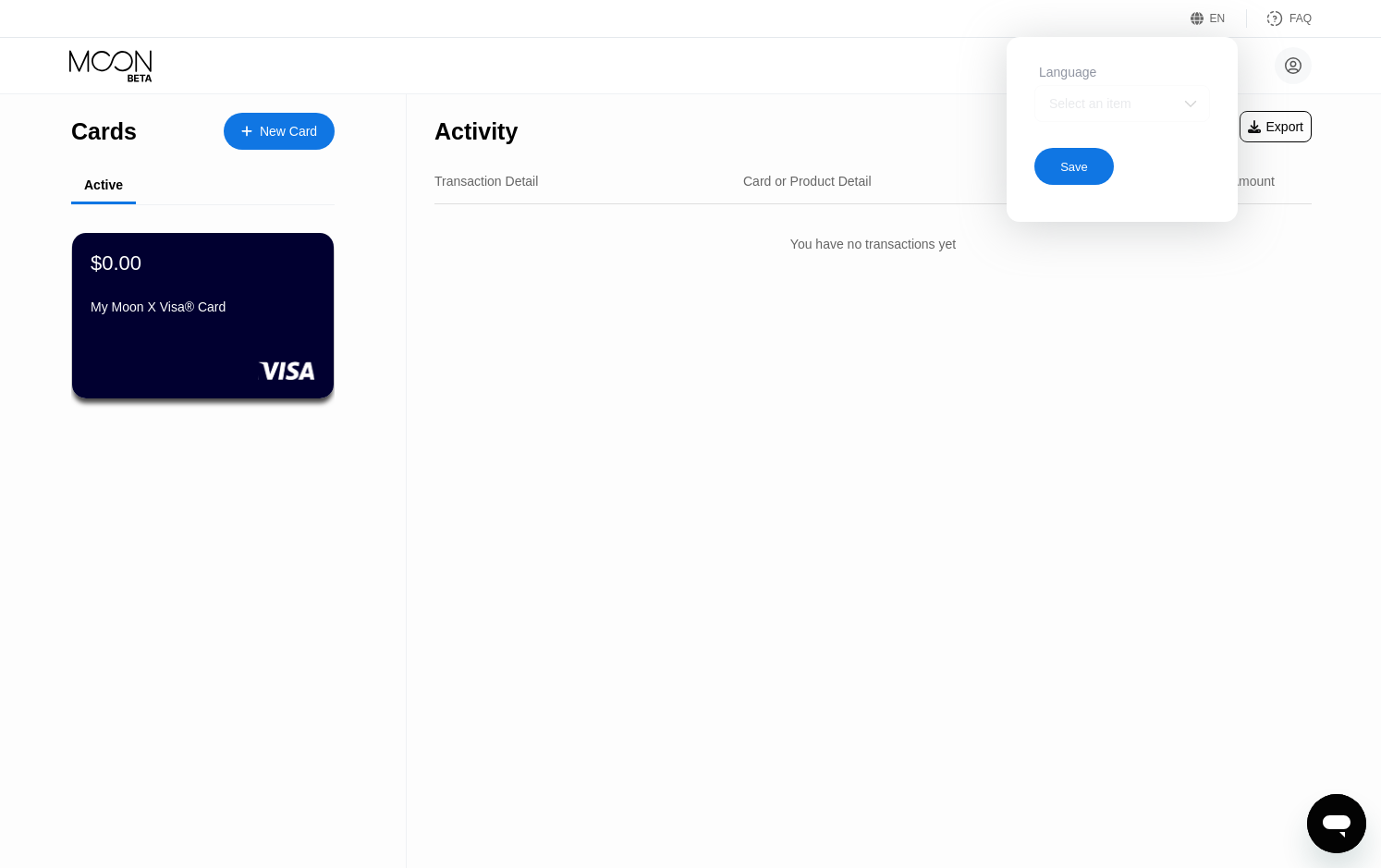
click at [1198, 102] on img at bounding box center [1191, 103] width 19 height 19
click at [1113, 104] on div "Select an item" at bounding box center [1108, 103] width 128 height 15
click at [1288, 249] on div "You have no transactions yet" at bounding box center [873, 244] width 878 height 52
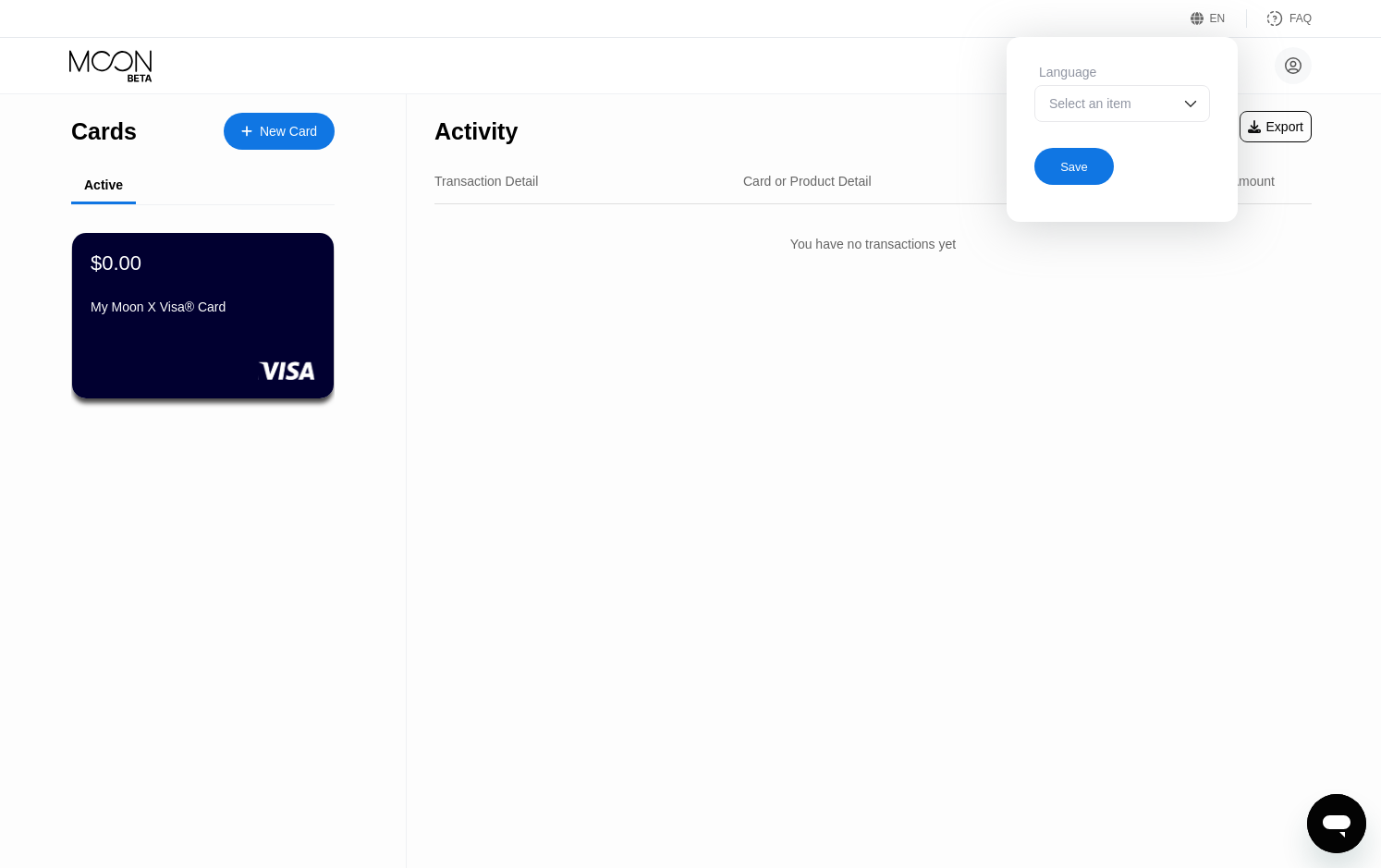
click at [1153, 289] on div "Activity Export Transaction Detail Card or Product Detail Date & Time Amount Yo…" at bounding box center [873, 481] width 933 height 773
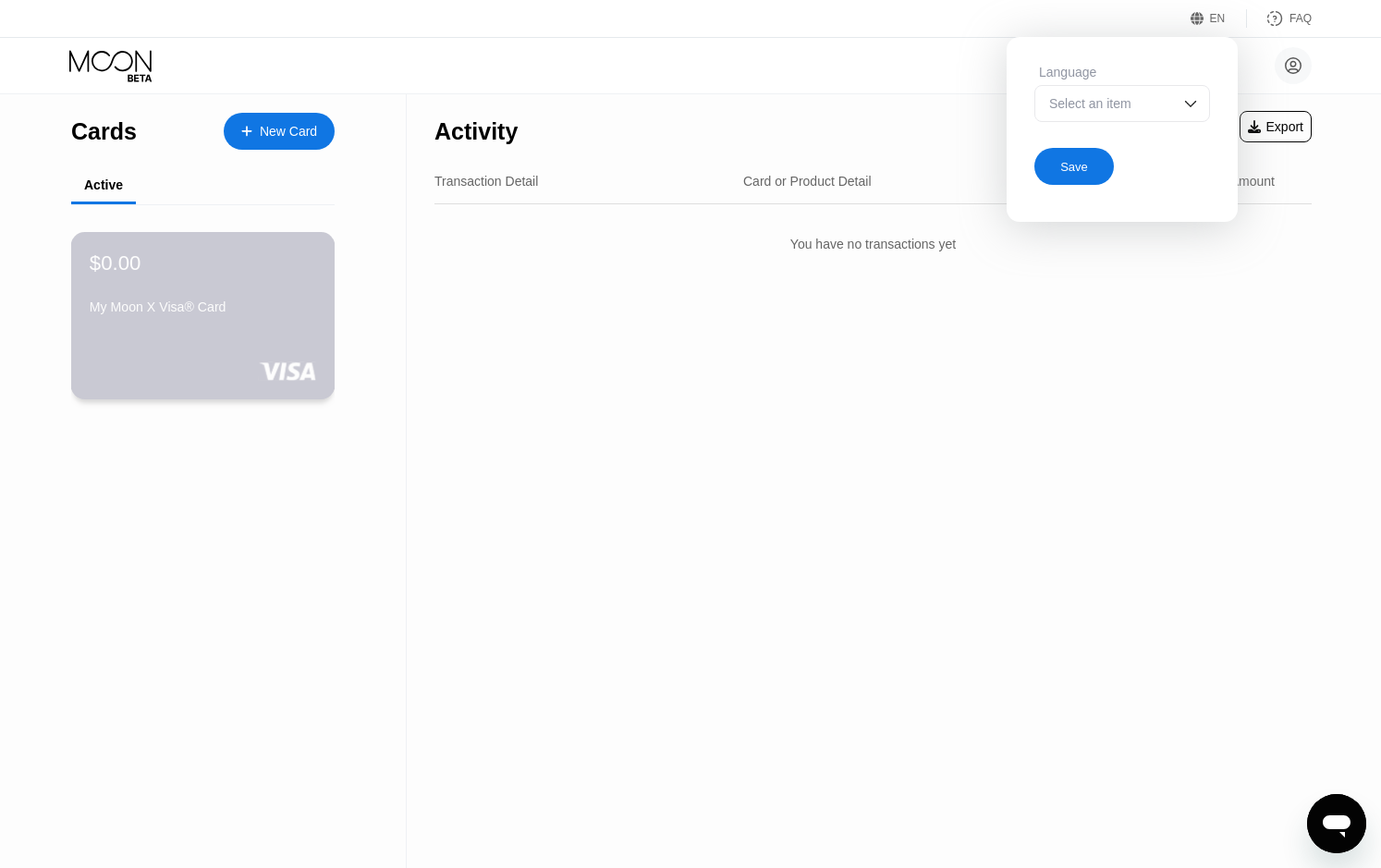
click at [238, 313] on div "My Moon X Visa® Card" at bounding box center [202, 306] width 226 height 15
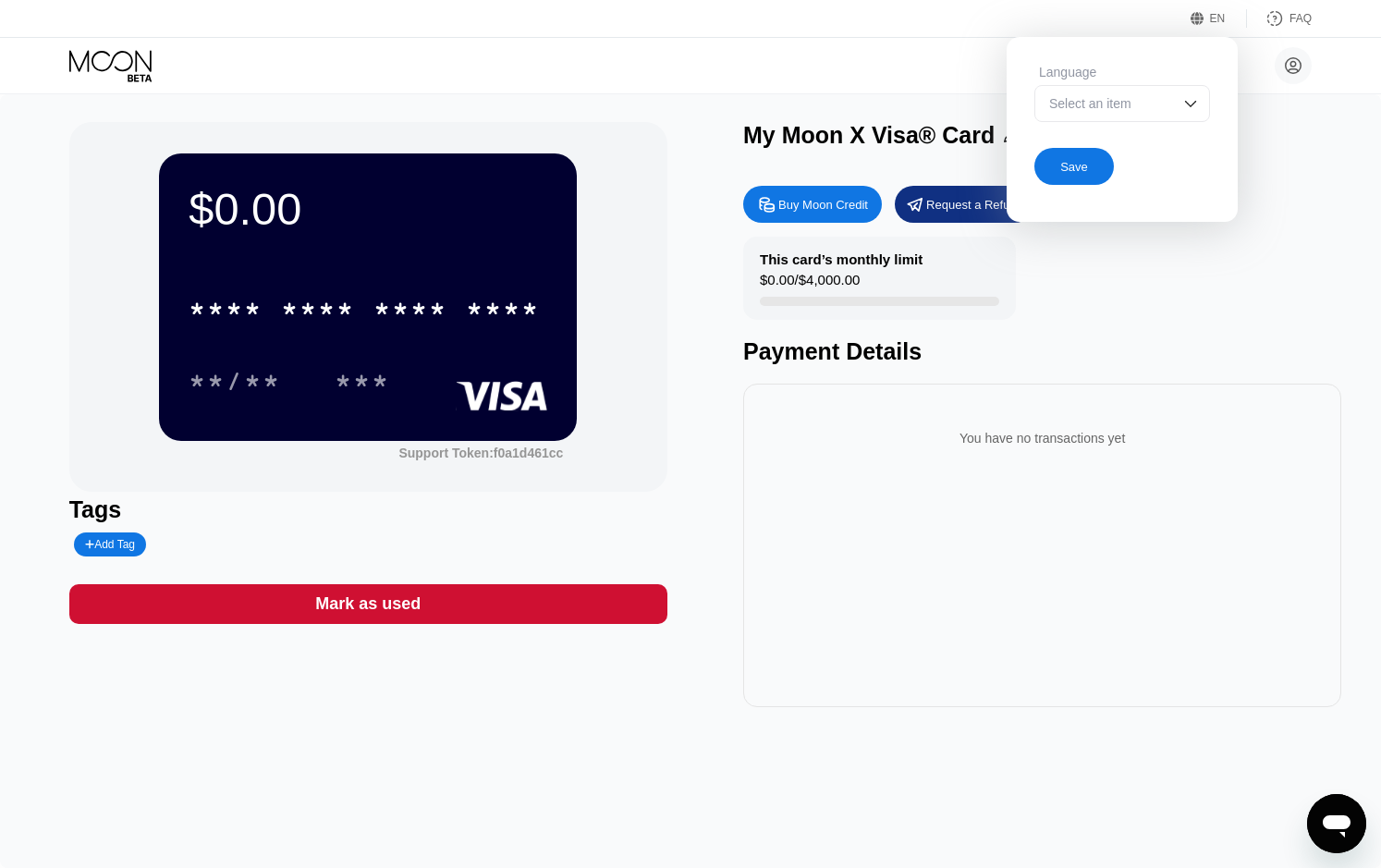
click at [1316, 236] on div "Buy Moon Credit Request a Refund This card’s monthly limit $0.00 / $4,000.00 Pa…" at bounding box center [1043, 441] width 598 height 530
click at [1220, 20] on div "EN" at bounding box center [1218, 19] width 16 height 13
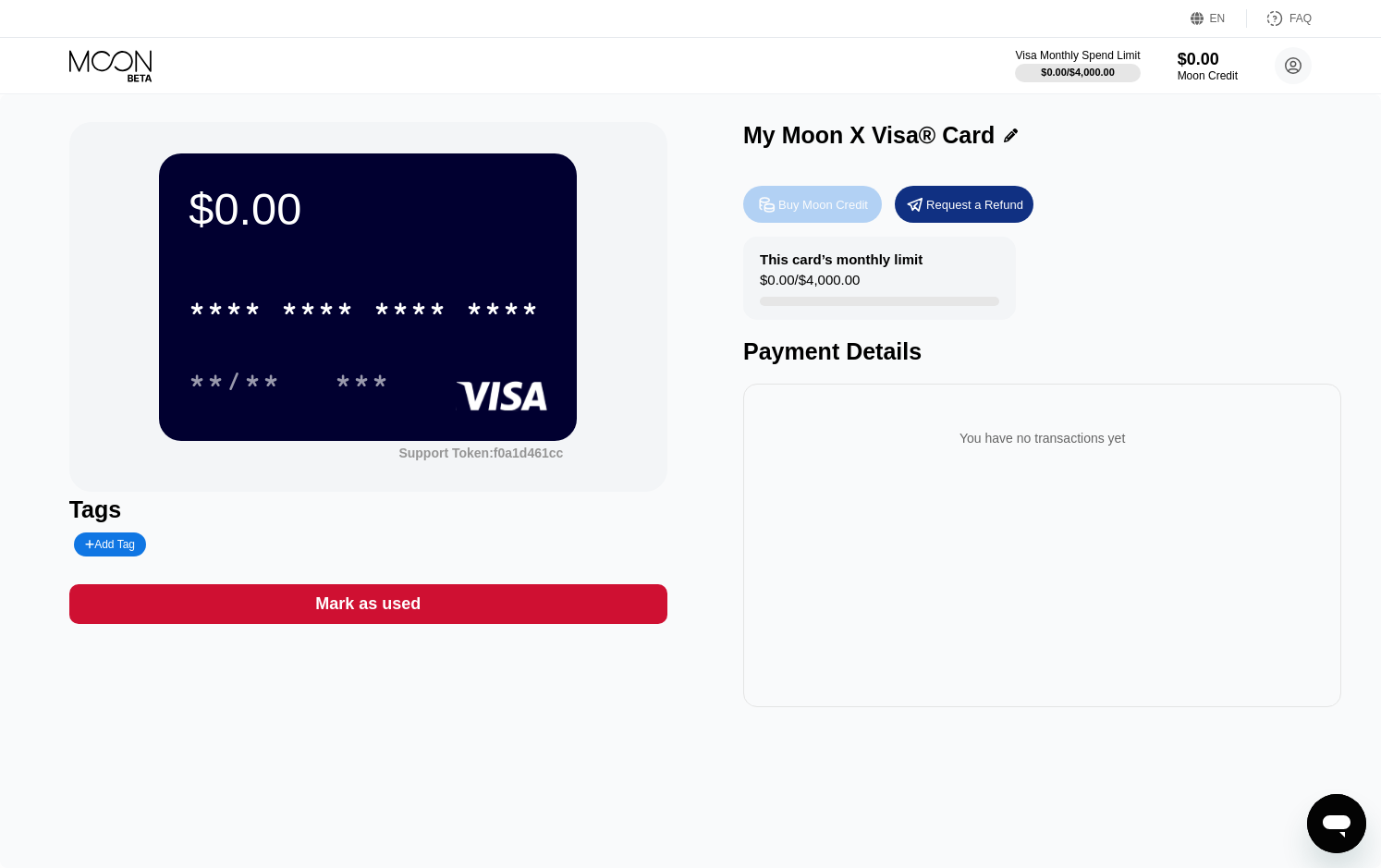
click at [820, 207] on div "Buy Moon Credit" at bounding box center [823, 204] width 89 height 16
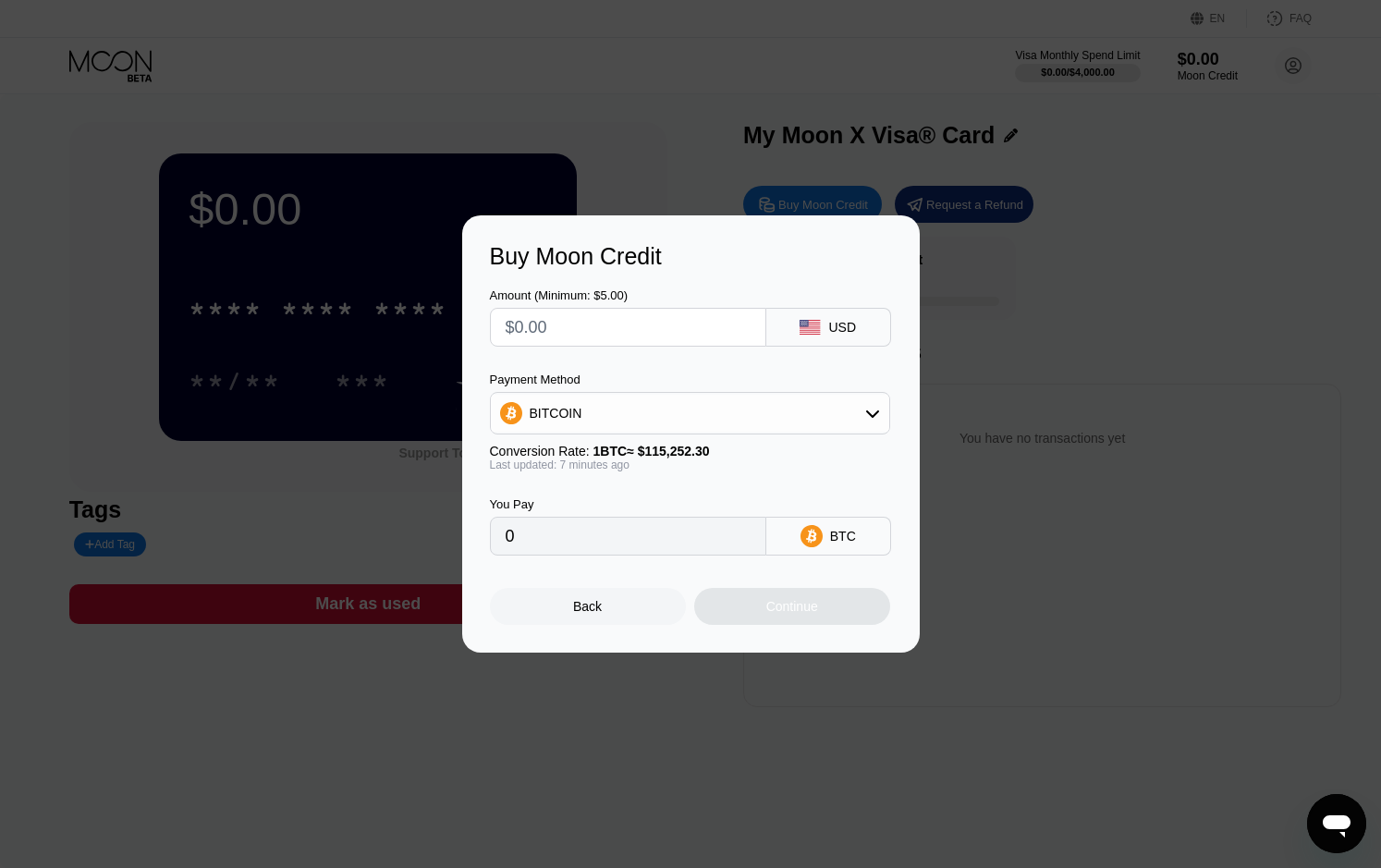
click at [854, 325] on div "USD" at bounding box center [842, 327] width 28 height 15
drag, startPoint x: 833, startPoint y: 326, endPoint x: 817, endPoint y: 326, distance: 16.0
click at [817, 326] on div "USD" at bounding box center [828, 327] width 125 height 39
click at [817, 326] on rect at bounding box center [810, 327] width 21 height 15
click at [601, 611] on div "Back" at bounding box center [587, 606] width 29 height 15
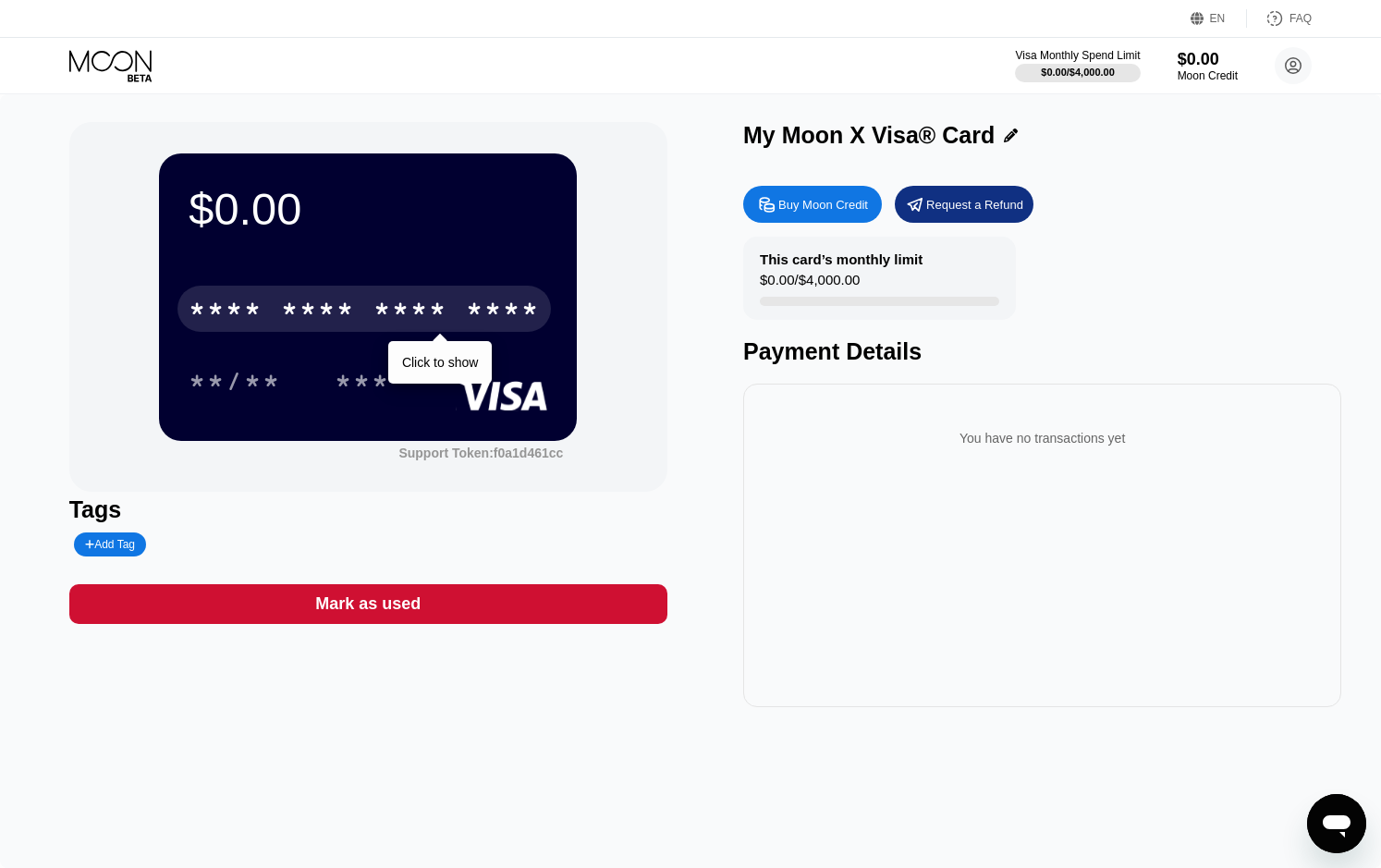
click at [306, 293] on div "* * * * * * * * * * * * ****" at bounding box center [363, 309] width 374 height 47
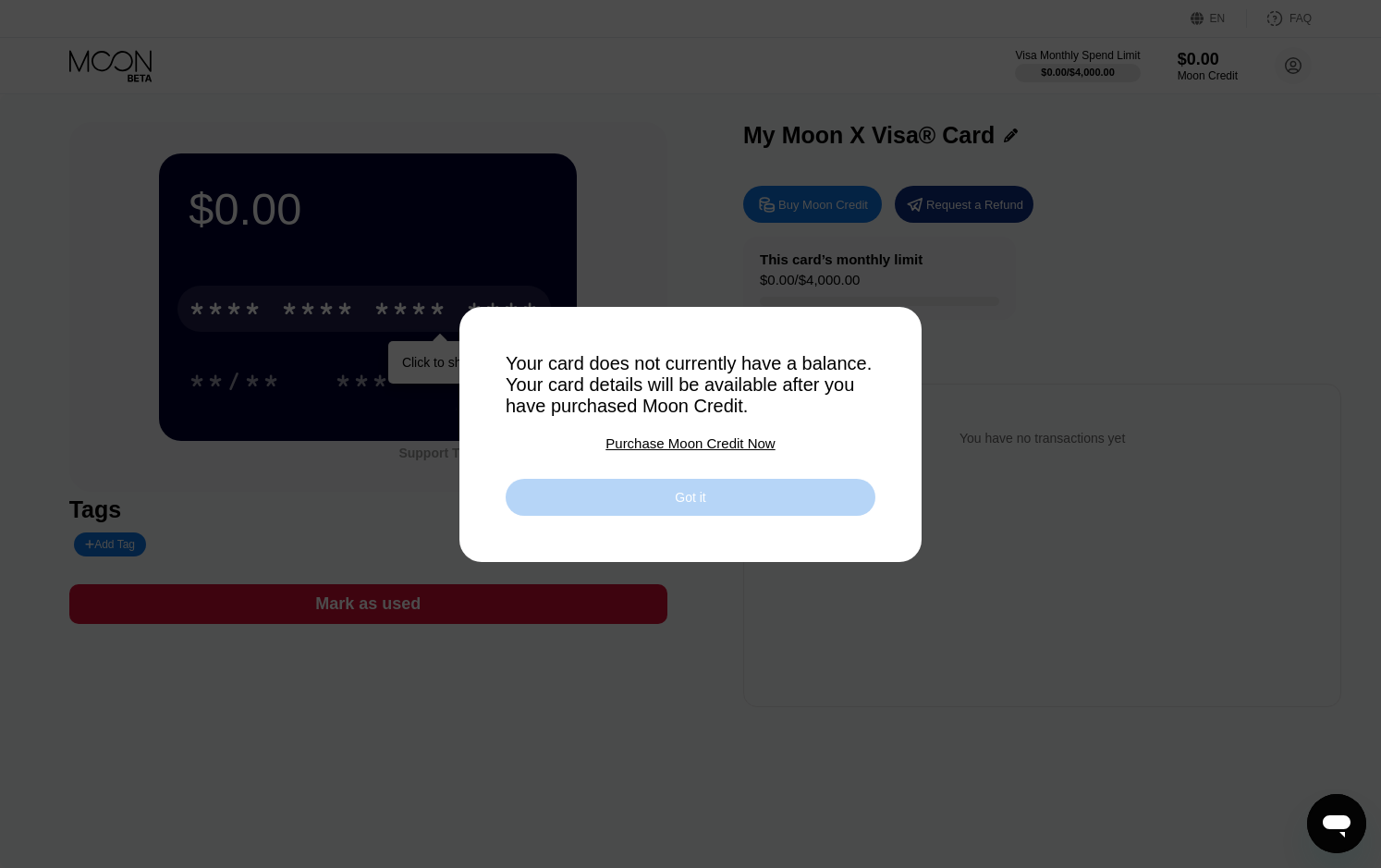
click at [712, 498] on div "Got it" at bounding box center [690, 497] width 370 height 37
